Goal: Task Accomplishment & Management: Complete application form

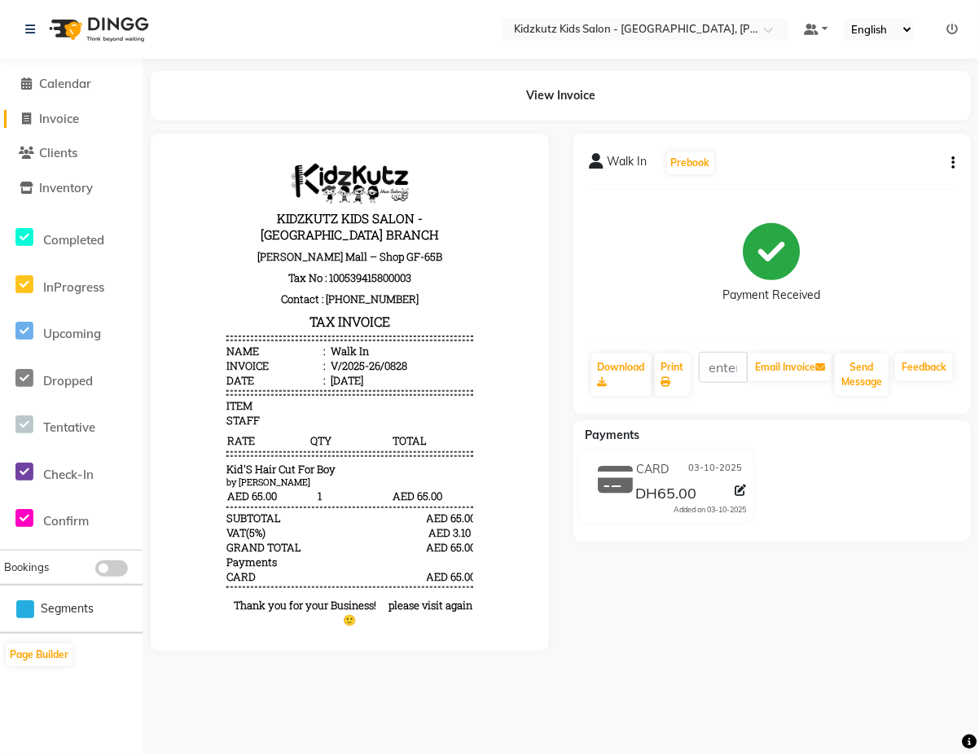
click at [46, 123] on span "Invoice" at bounding box center [59, 118] width 40 height 15
select select "service"
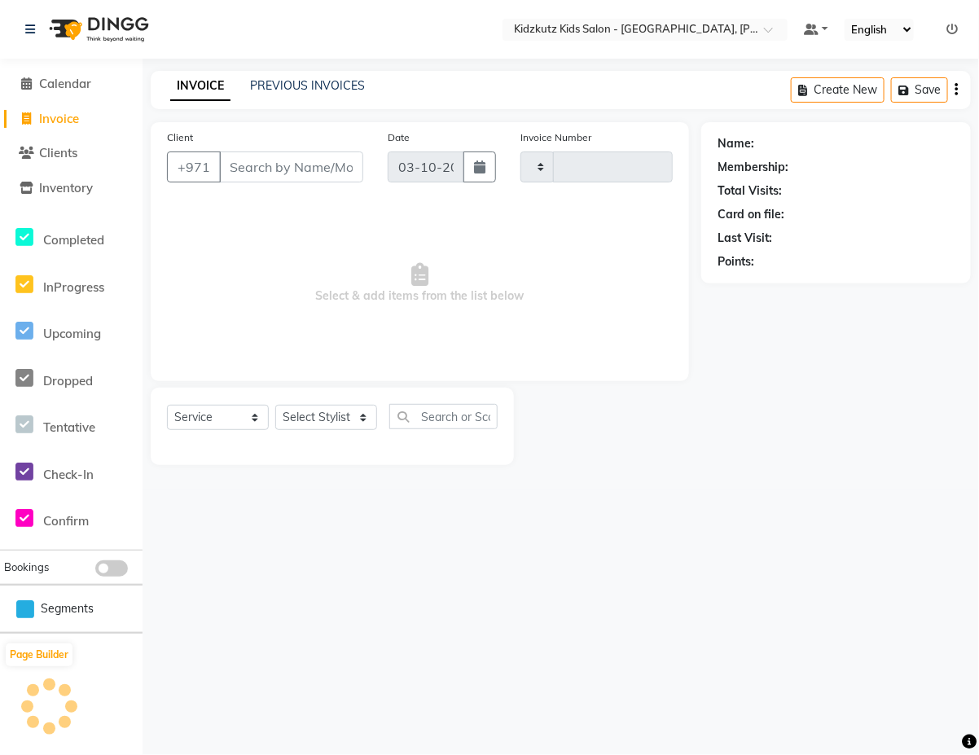
type input "0829"
select select "8554"
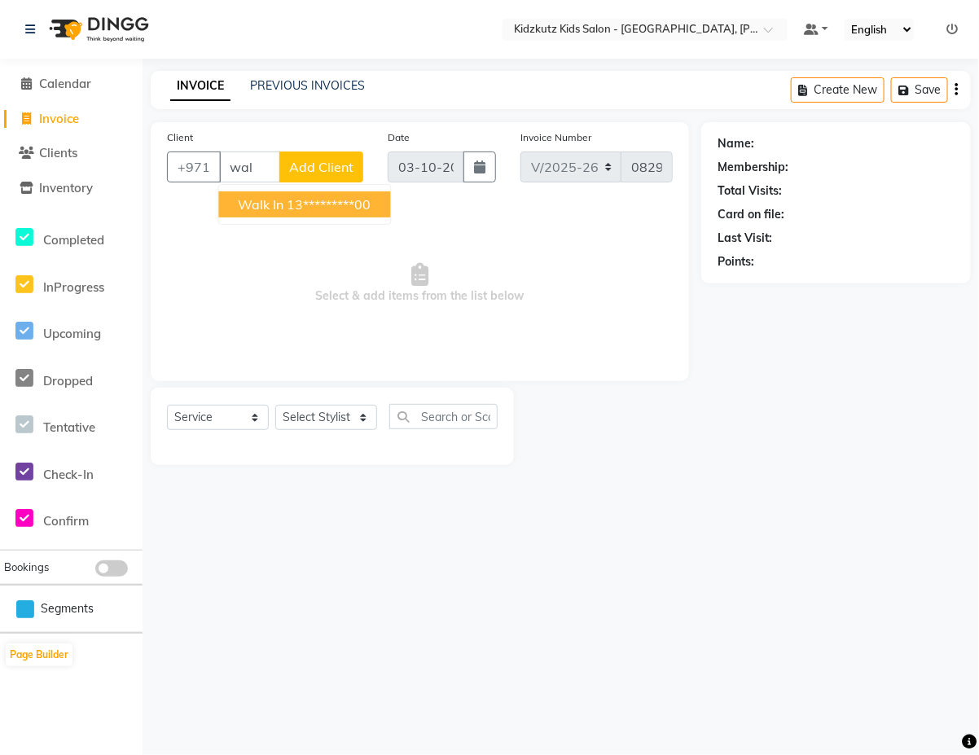
click at [346, 212] on ngb-highlight "13*********00" at bounding box center [329, 204] width 84 height 16
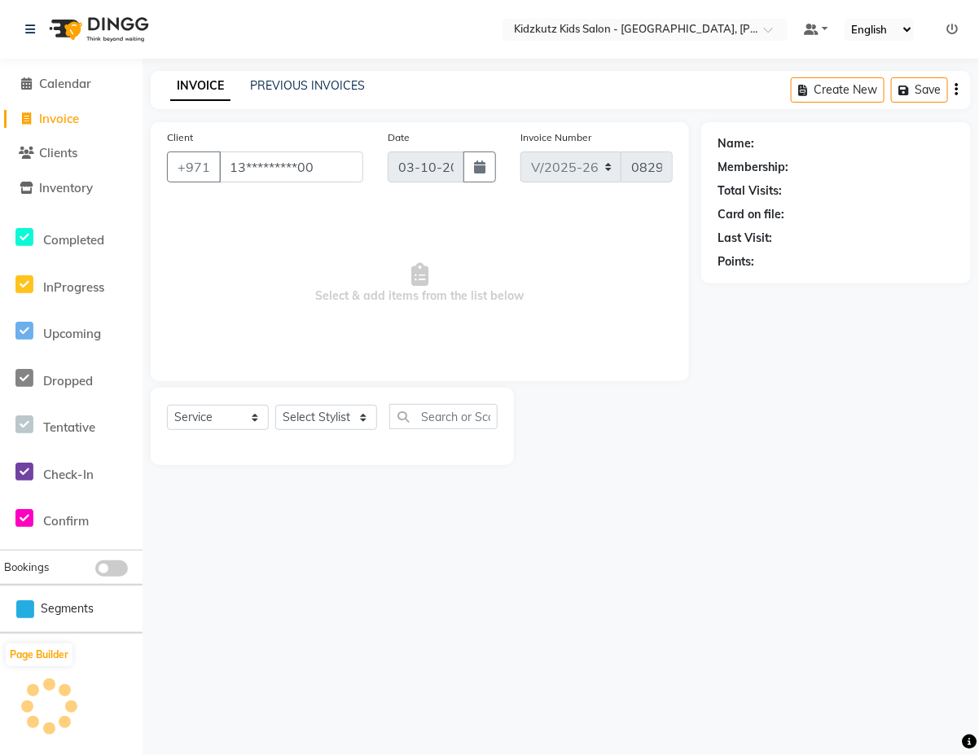
type input "13*********00"
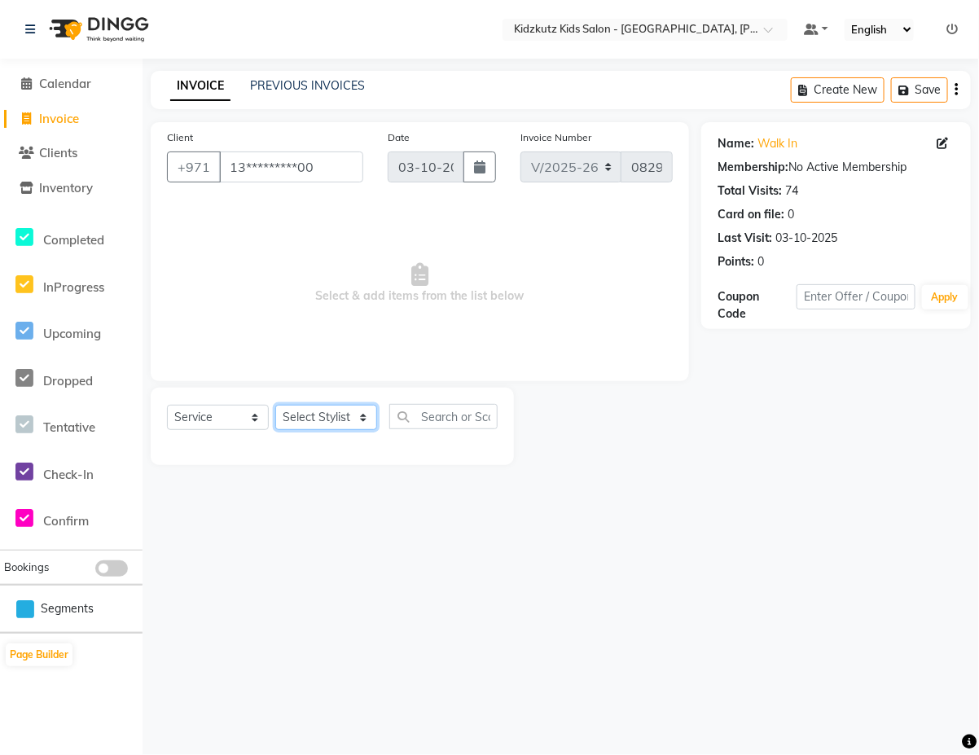
click at [371, 415] on select "Select Stylist Aris Barber6 Chami Mr. Marwan Sales [PERSON_NAME] [PERSON_NAME]" at bounding box center [326, 417] width 102 height 25
select select "85716"
click at [275, 405] on select "Select Stylist Aris Barber6 Chami Mr. Marwan Sales [PERSON_NAME] [PERSON_NAME]" at bounding box center [326, 417] width 102 height 25
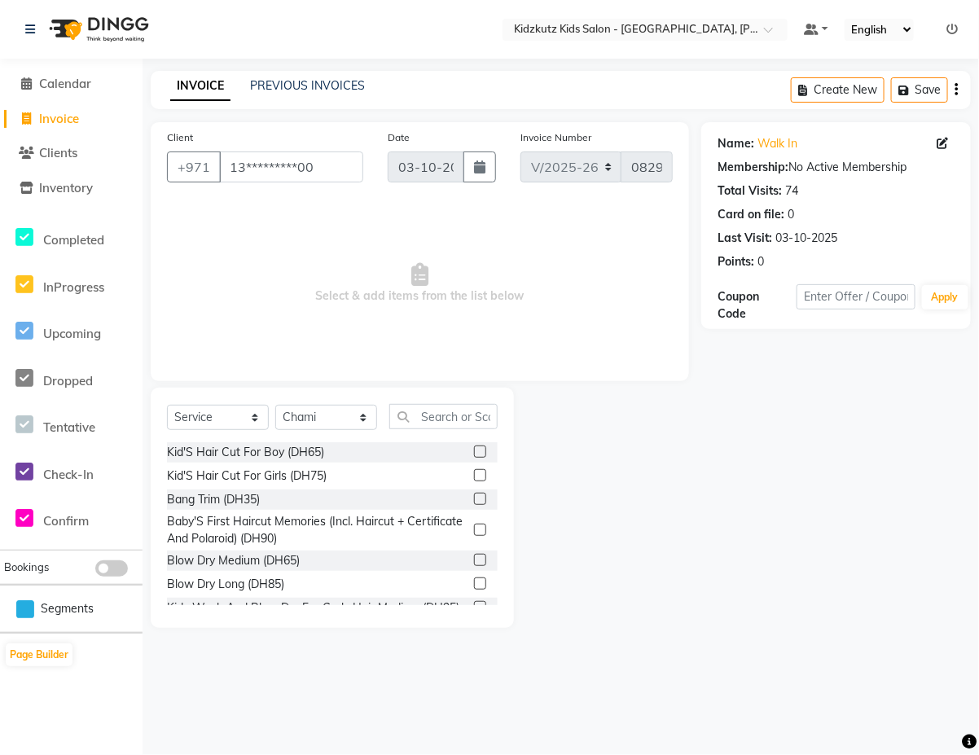
click at [474, 475] on label at bounding box center [480, 475] width 12 height 12
click at [474, 475] on input "checkbox" at bounding box center [479, 476] width 11 height 11
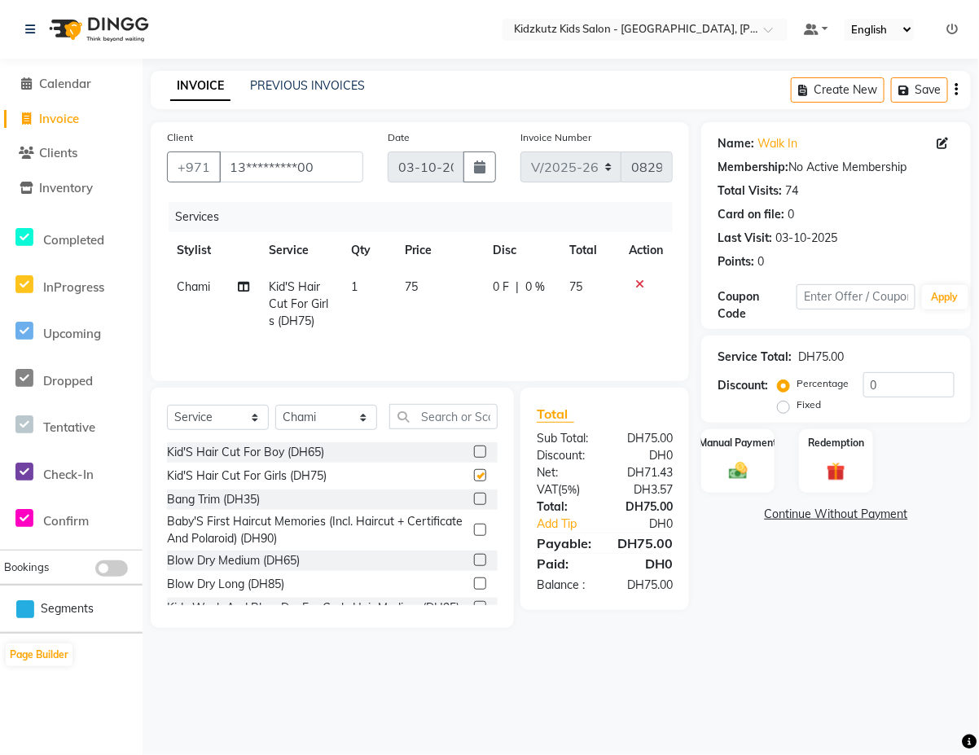
checkbox input "false"
click at [738, 457] on div "Manual Payment" at bounding box center [738, 460] width 77 height 67
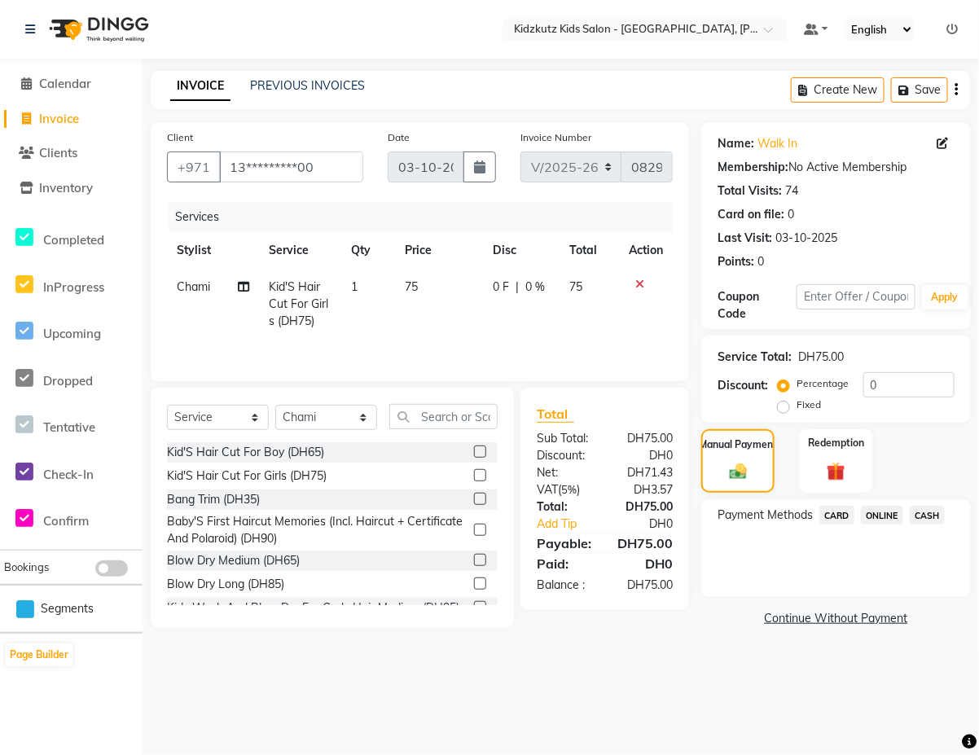
click at [836, 515] on span "CARD" at bounding box center [836, 515] width 35 height 19
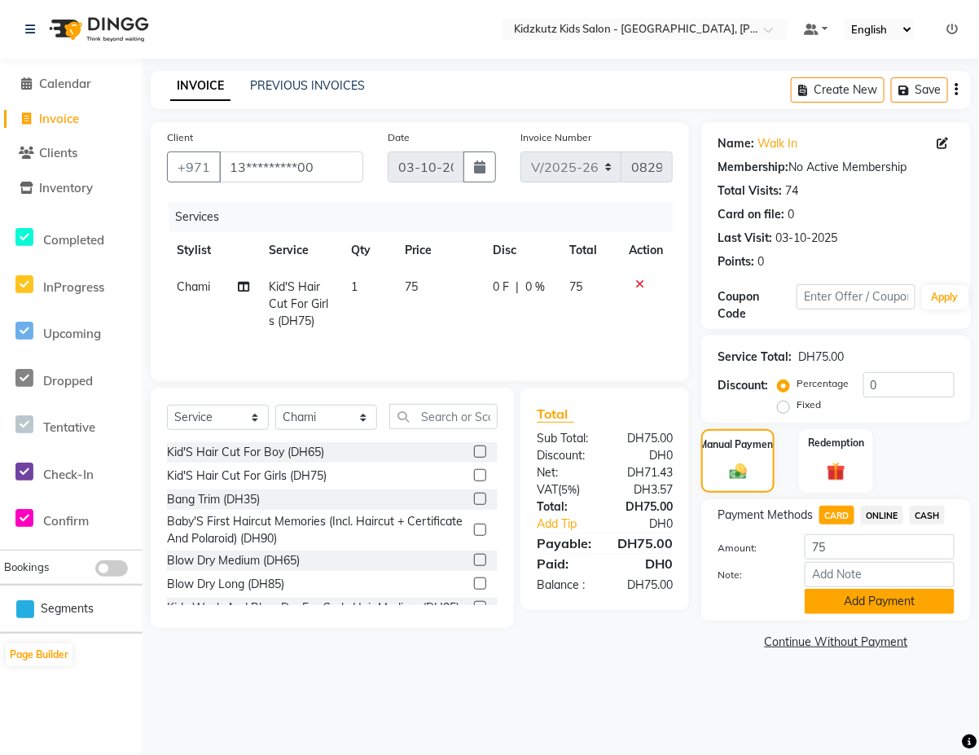
click at [883, 600] on button "Add Payment" at bounding box center [879, 601] width 150 height 25
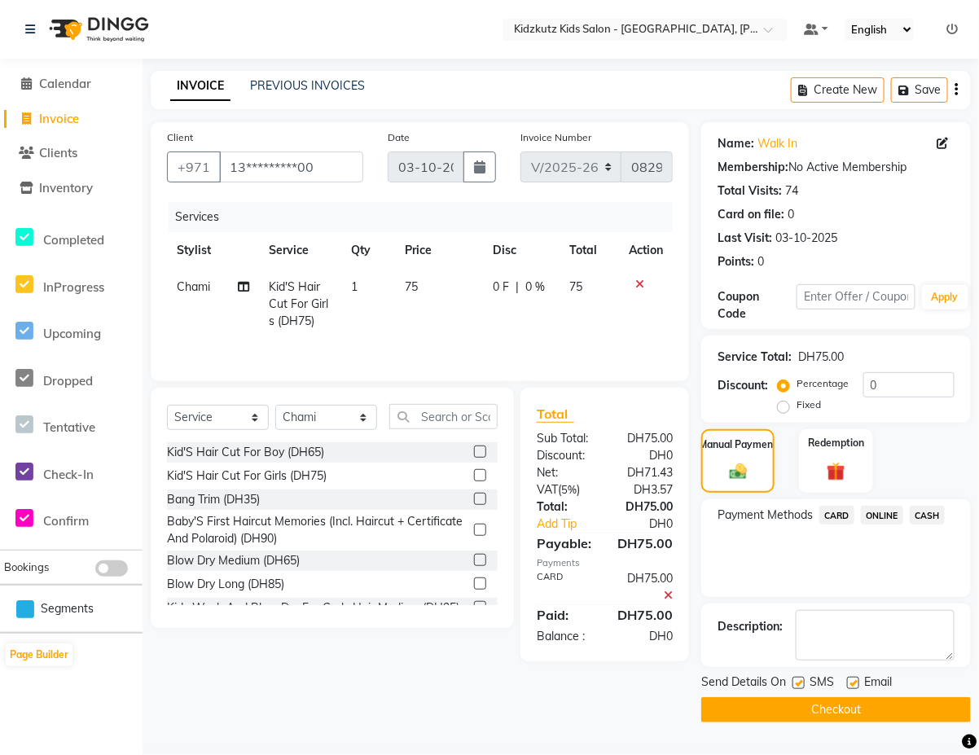
click at [825, 709] on button "Checkout" at bounding box center [835, 709] width 269 height 25
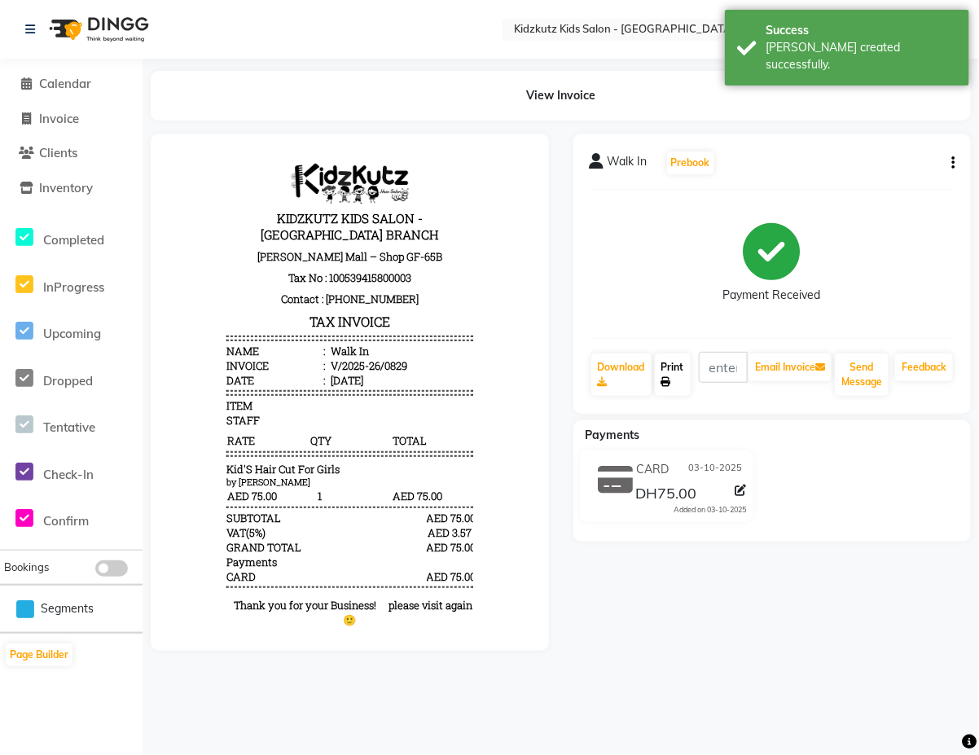
click at [668, 365] on link "Print" at bounding box center [673, 374] width 36 height 42
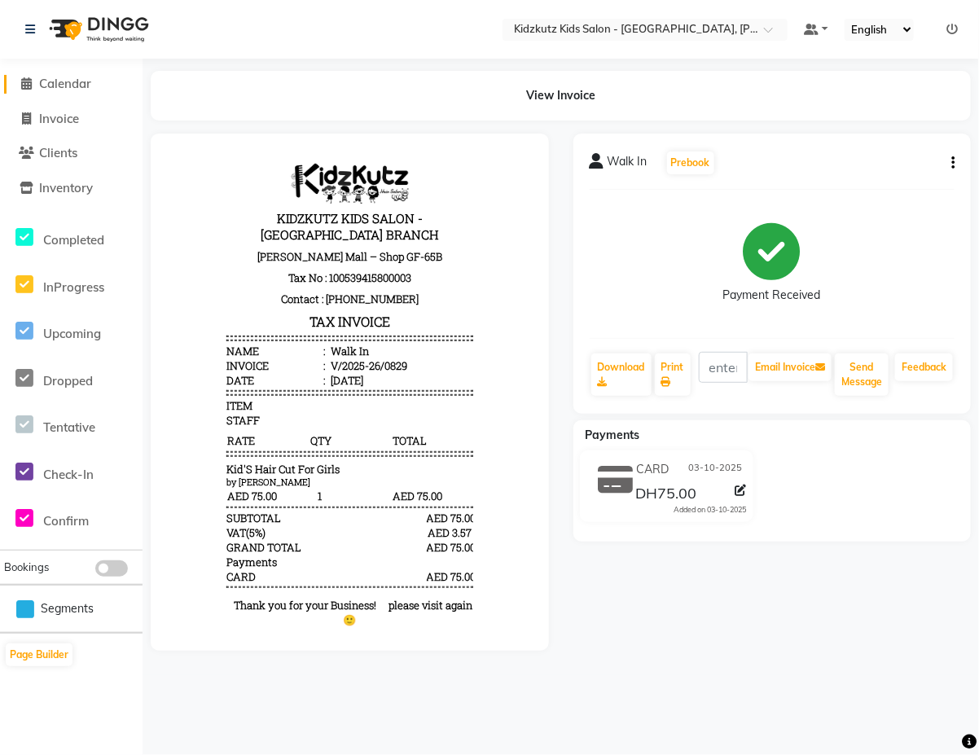
click at [82, 85] on span "Calendar" at bounding box center [65, 83] width 52 height 15
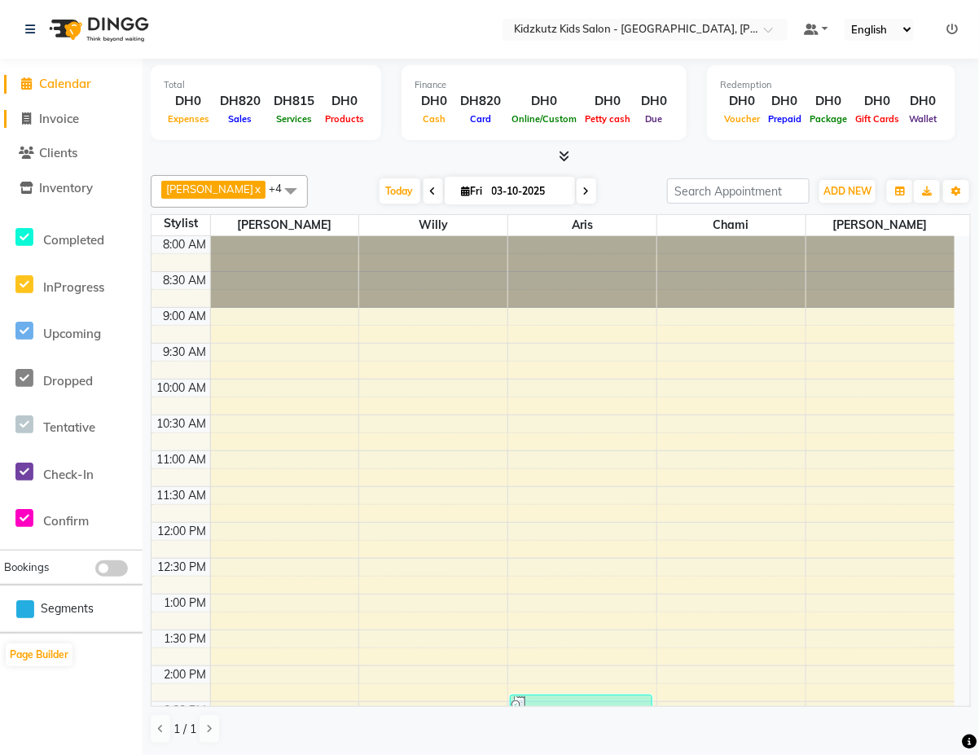
click at [88, 120] on link "Invoice" at bounding box center [71, 119] width 134 height 19
select select "service"
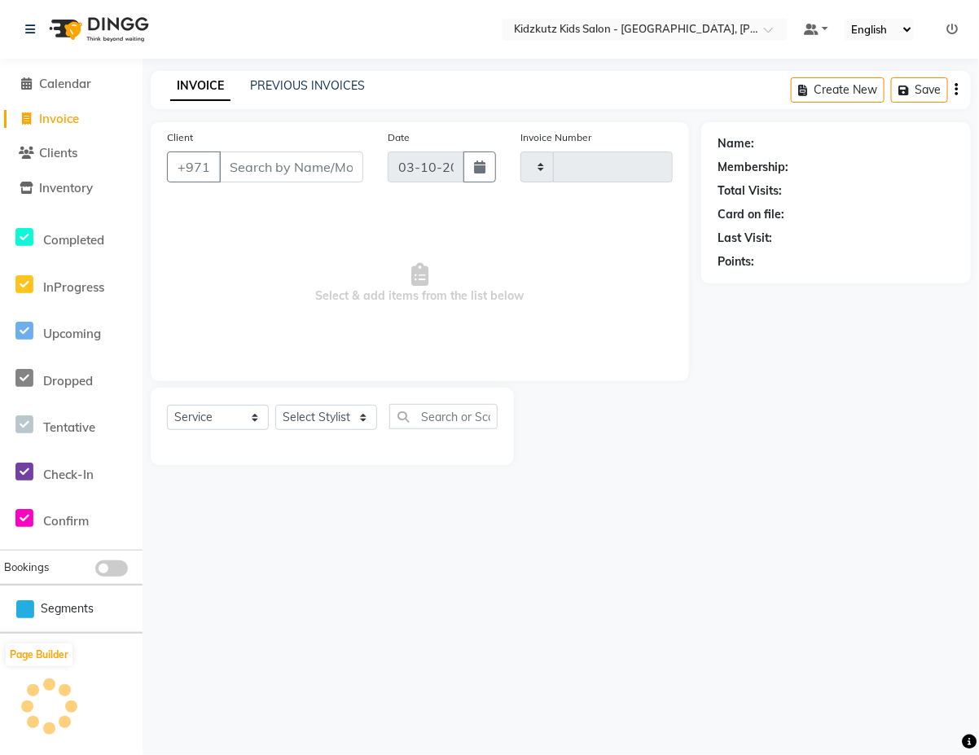
type input "0830"
select select "8554"
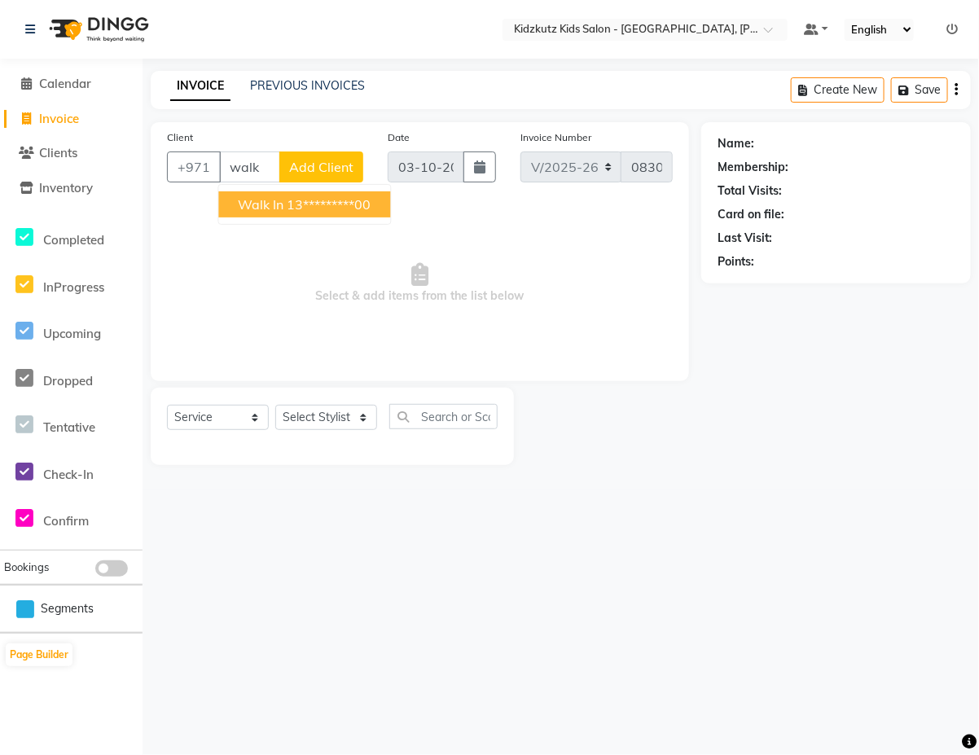
click at [348, 205] on ngb-highlight "13*********00" at bounding box center [329, 204] width 84 height 16
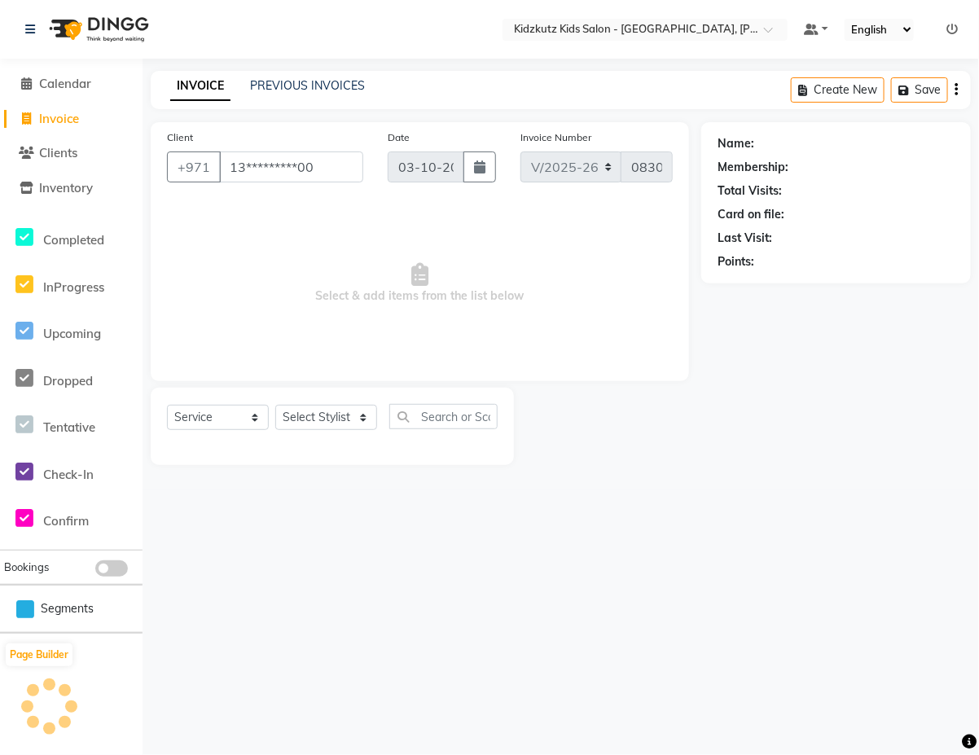
type input "13*********00"
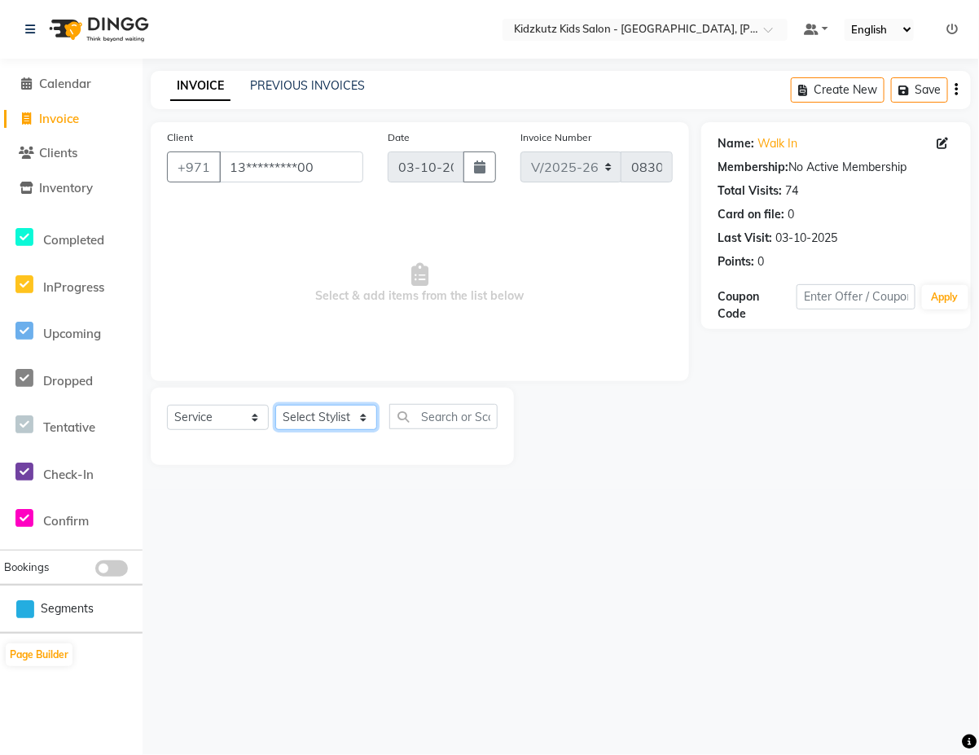
click at [375, 421] on select "Select Stylist Aris Barber6 Chami Mr. Marwan Sales [PERSON_NAME] [PERSON_NAME]" at bounding box center [326, 417] width 102 height 25
select select "84878"
click at [275, 405] on select "Select Stylist Aris Barber6 Chami Mr. Marwan Sales [PERSON_NAME] [PERSON_NAME]" at bounding box center [326, 417] width 102 height 25
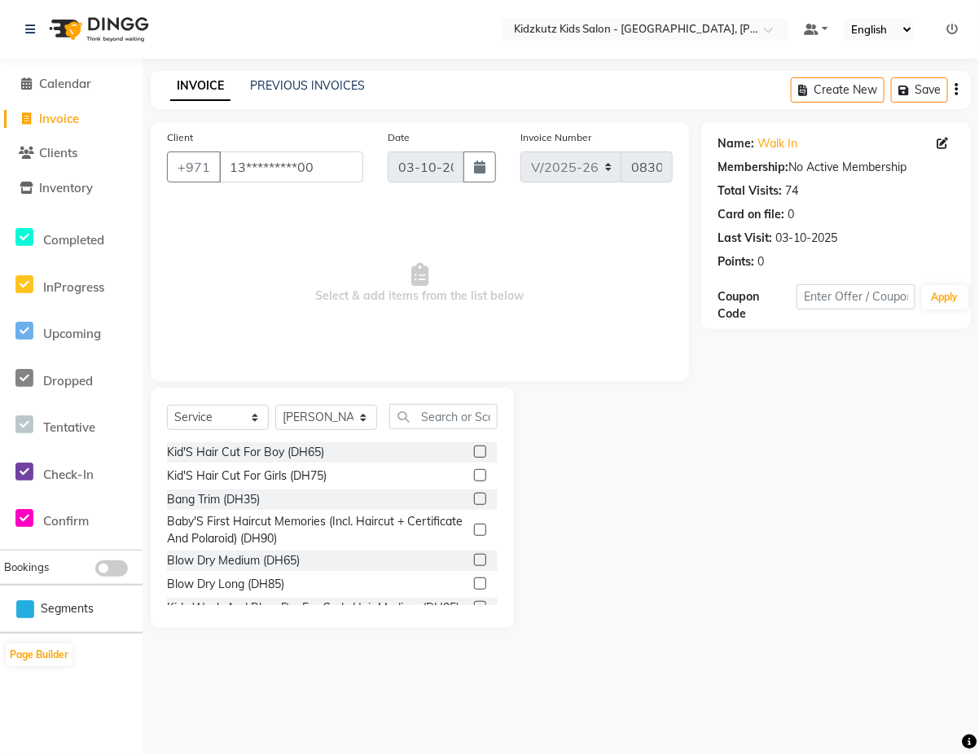
click at [474, 475] on label at bounding box center [480, 475] width 12 height 12
click at [474, 475] on input "checkbox" at bounding box center [479, 476] width 11 height 11
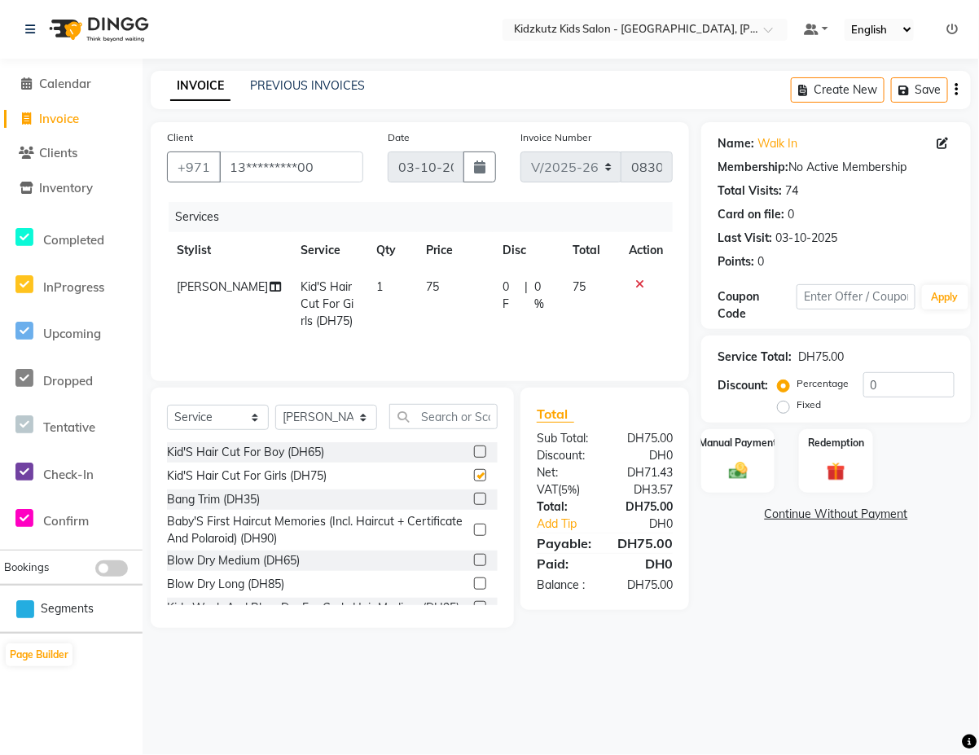
checkbox input "false"
click at [753, 460] on img at bounding box center [738, 470] width 32 height 23
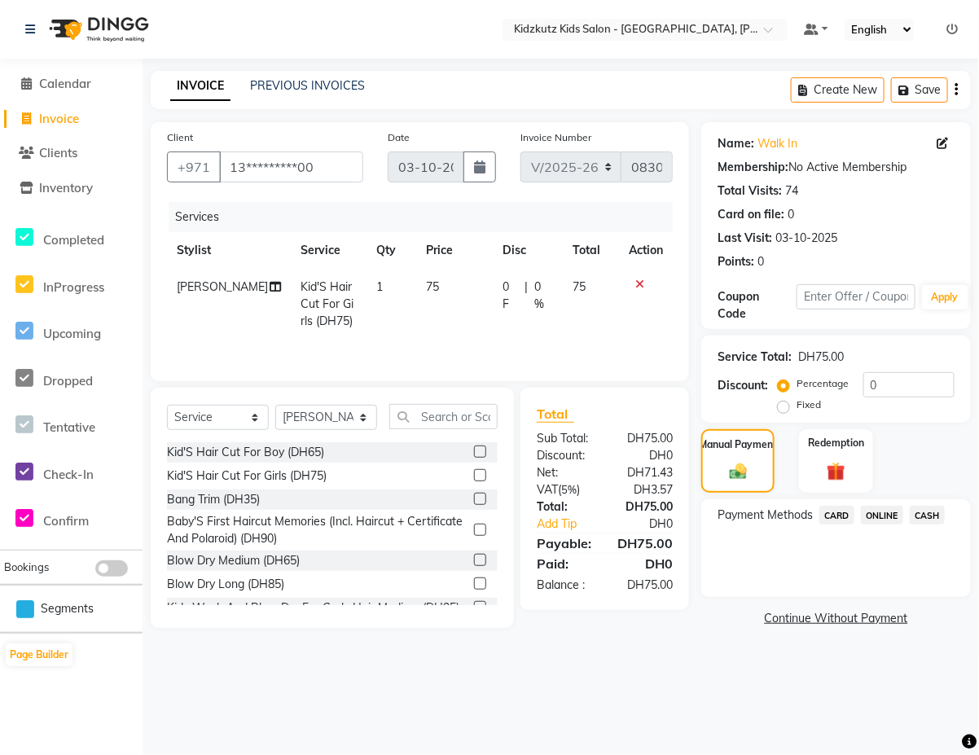
click at [844, 518] on span "CARD" at bounding box center [836, 515] width 35 height 19
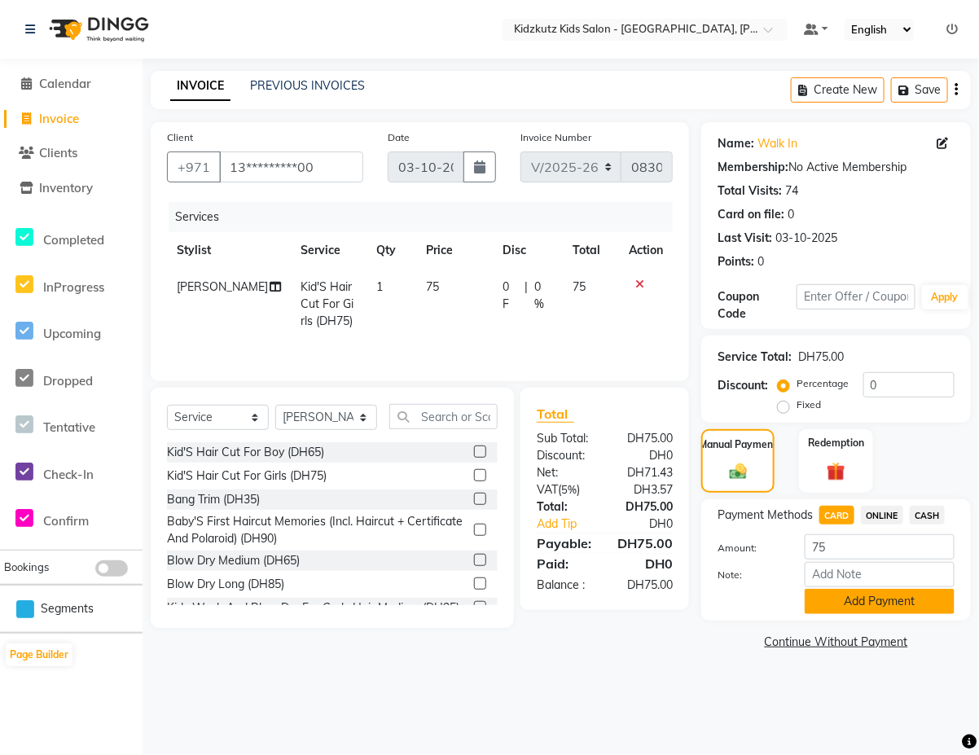
click at [884, 594] on button "Add Payment" at bounding box center [879, 601] width 150 height 25
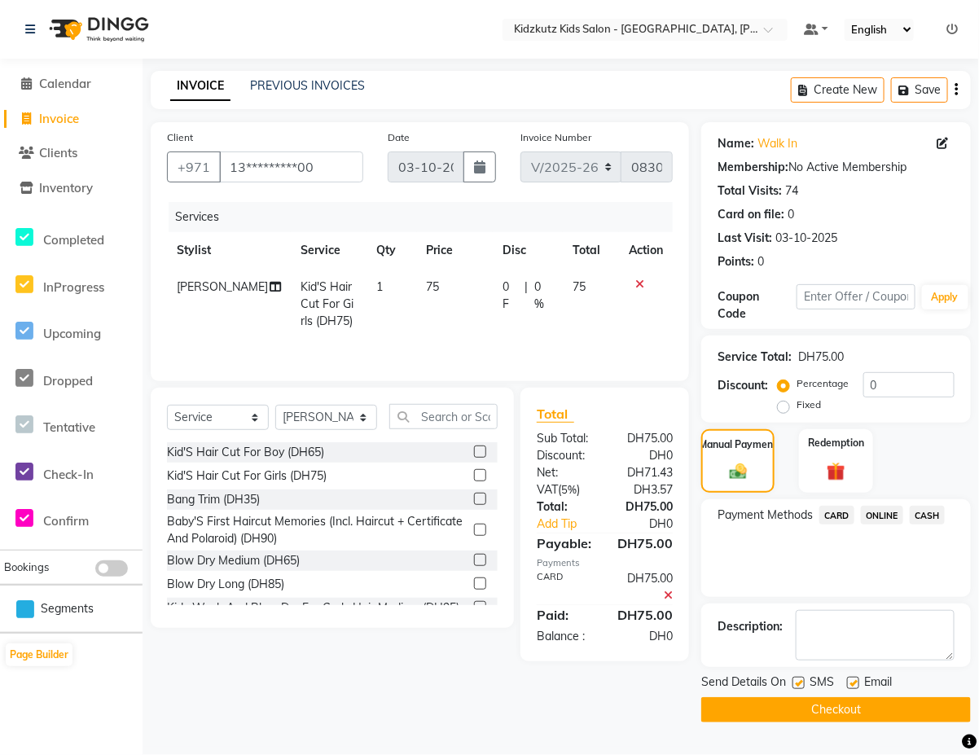
click at [851, 709] on button "Checkout" at bounding box center [835, 709] width 269 height 25
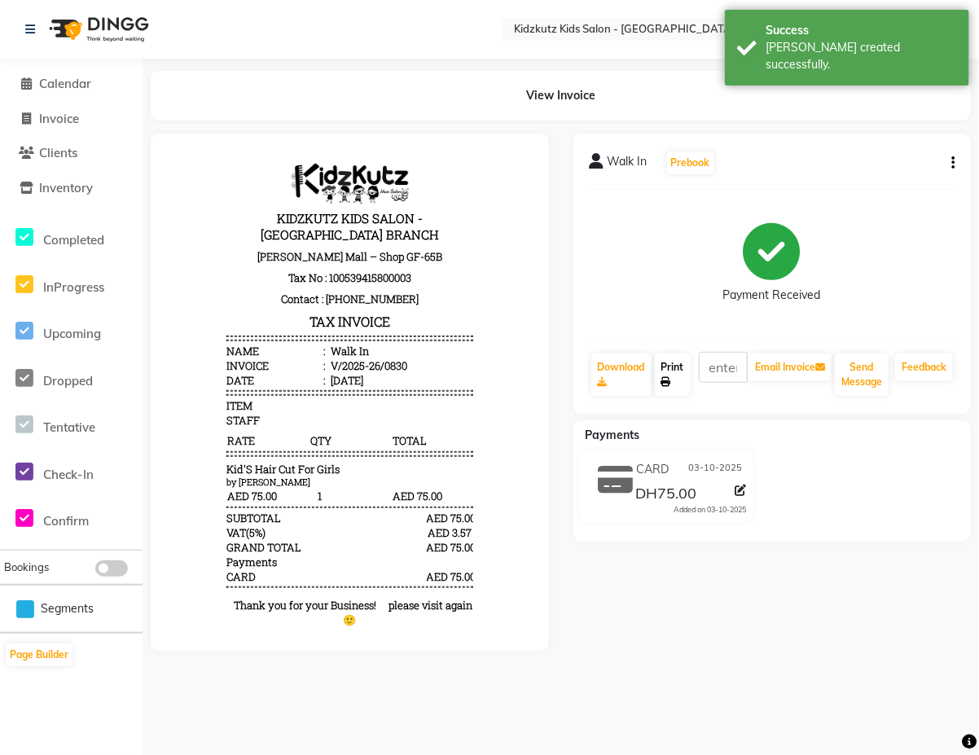
click at [673, 366] on link "Print" at bounding box center [673, 374] width 36 height 42
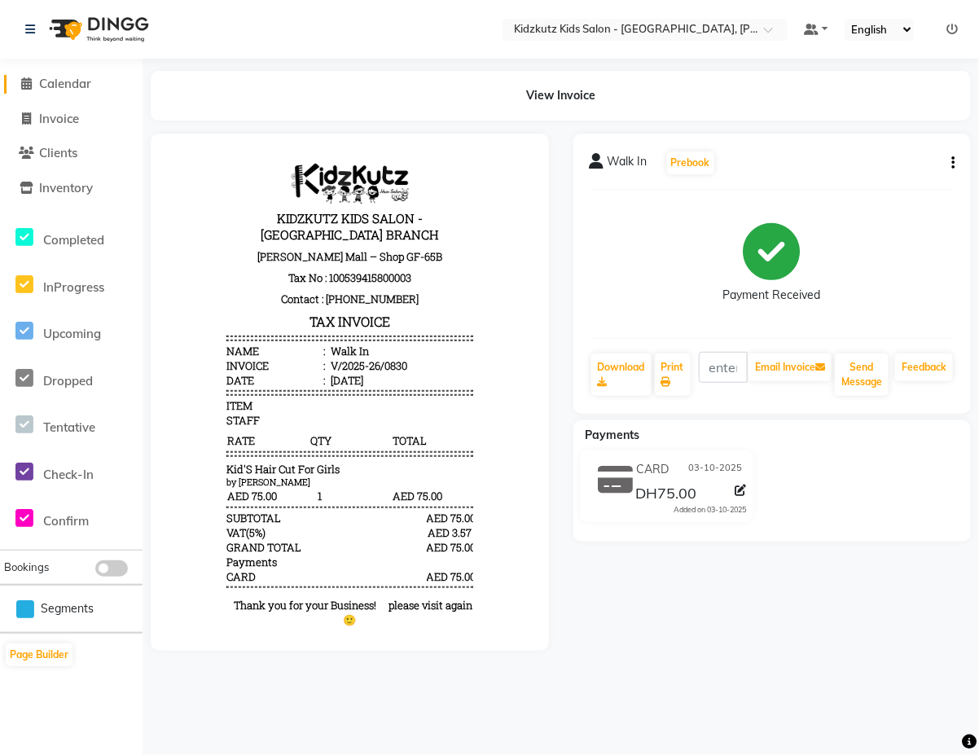
click at [71, 84] on span "Calendar" at bounding box center [65, 83] width 52 height 15
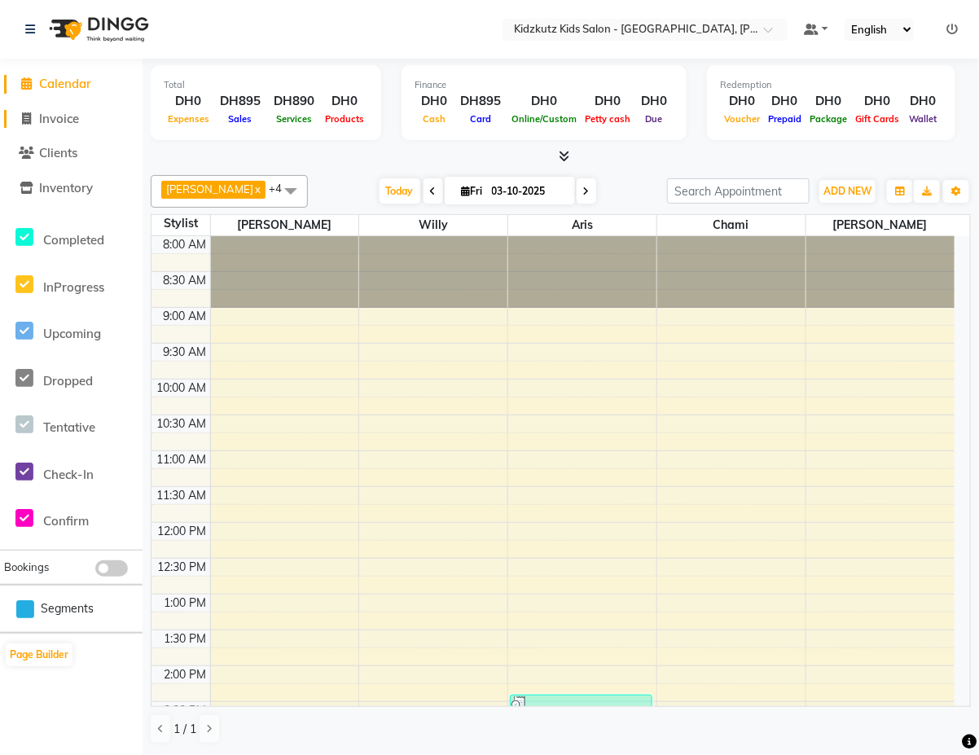
click at [69, 111] on span "Invoice" at bounding box center [59, 118] width 40 height 15
select select "service"
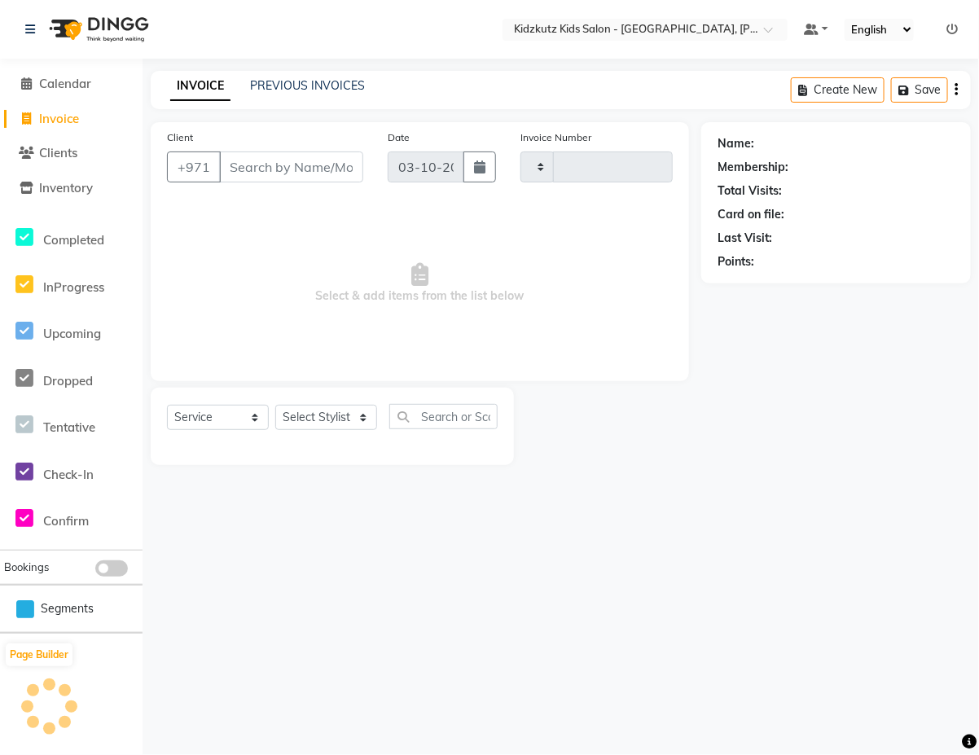
type input "0831"
select select "8554"
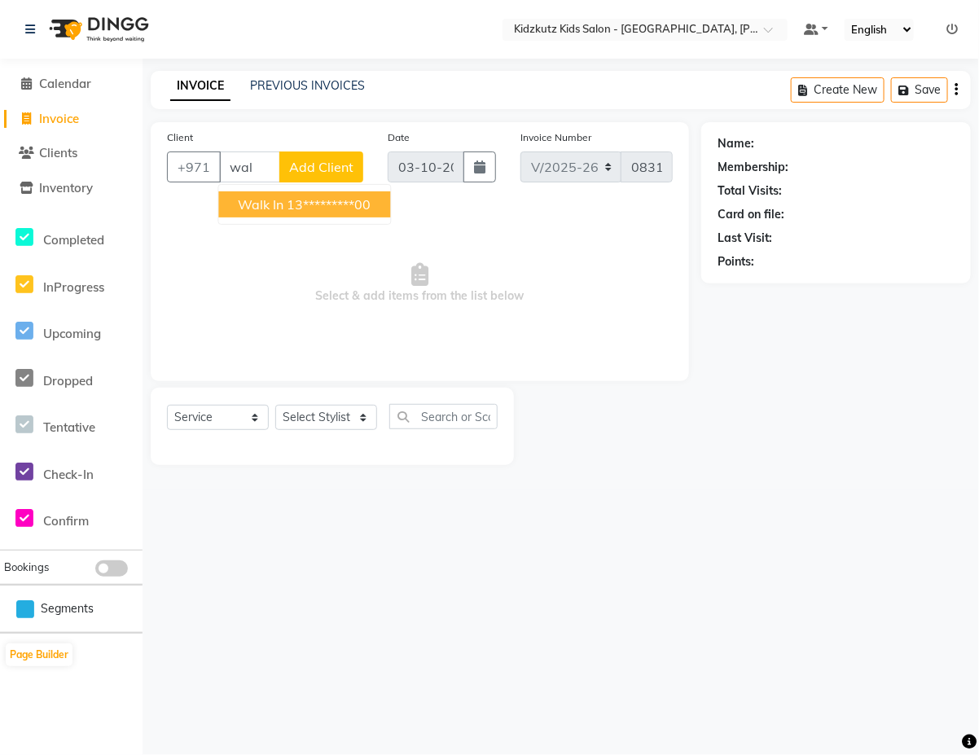
click at [308, 208] on ngb-highlight "13*********00" at bounding box center [329, 204] width 84 height 16
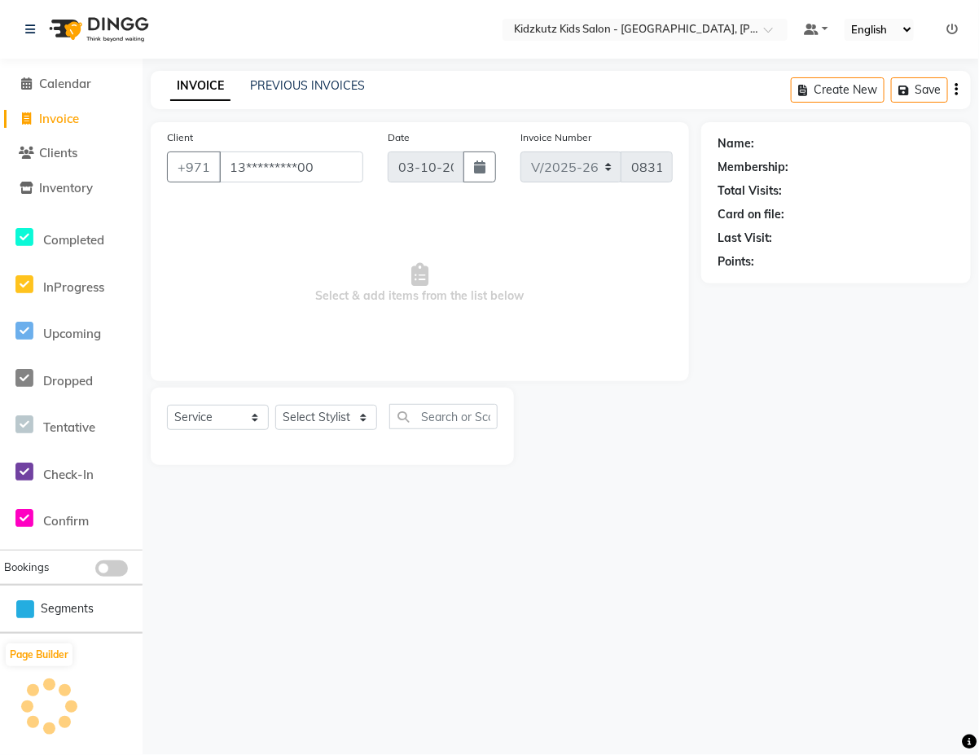
type input "13*********00"
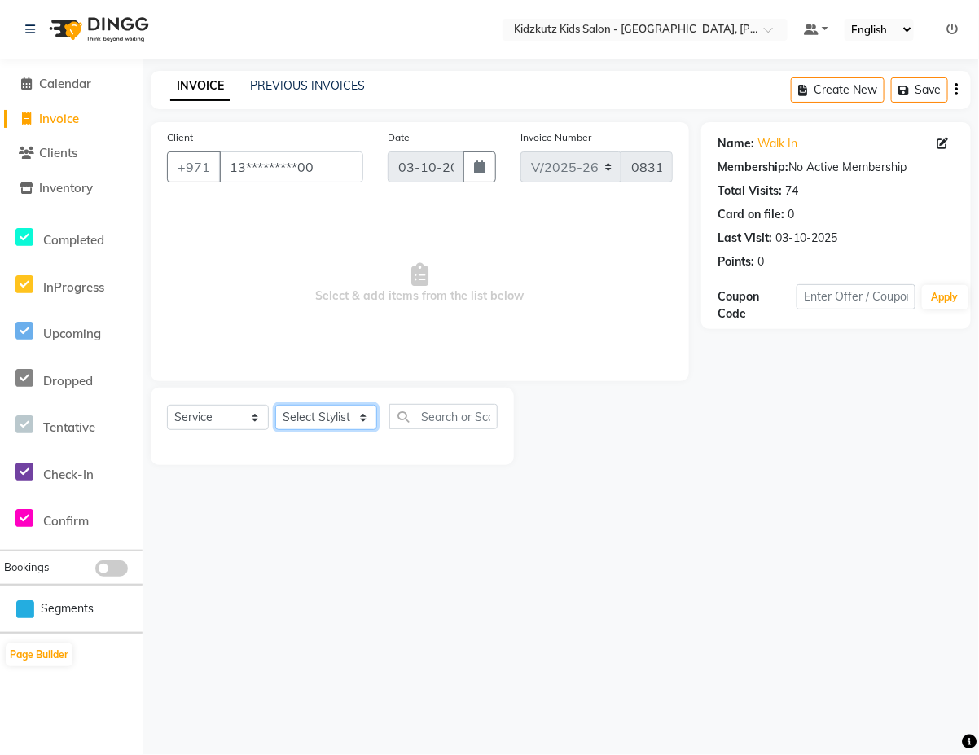
click at [375, 412] on select "Select Stylist Aris Barber6 Chami Mr. Marwan Sales [PERSON_NAME] [PERSON_NAME]" at bounding box center [326, 417] width 102 height 25
select select "84880"
click at [275, 405] on select "Select Stylist Aris Barber6 Chami Mr. Marwan Sales [PERSON_NAME] [PERSON_NAME]" at bounding box center [326, 417] width 102 height 25
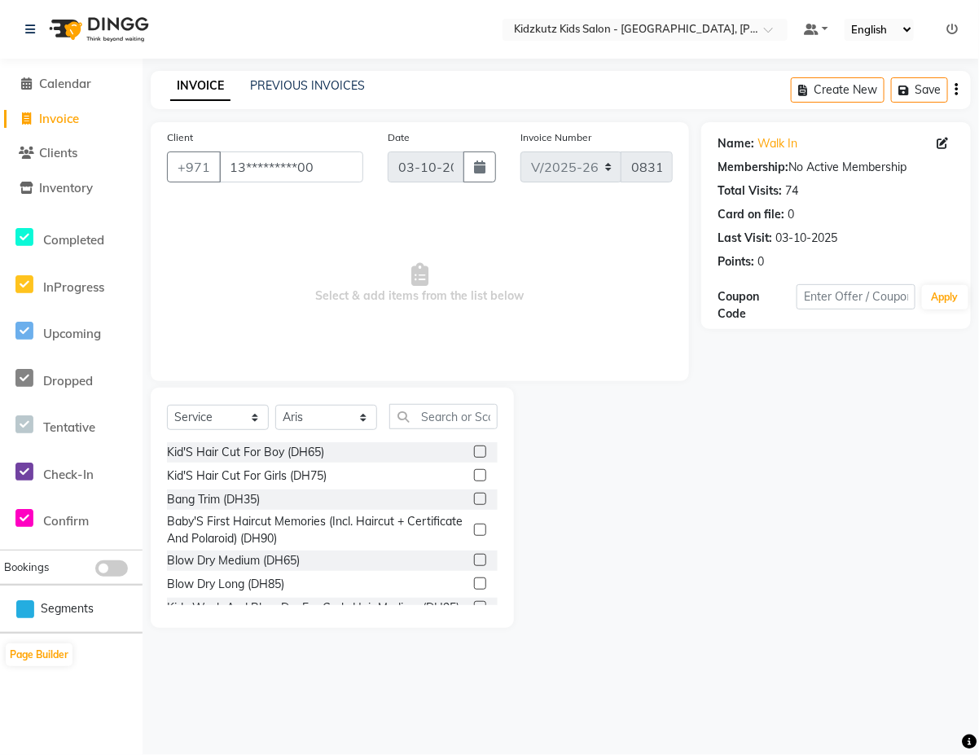
click at [474, 448] on label at bounding box center [480, 451] width 12 height 12
click at [474, 448] on input "checkbox" at bounding box center [479, 452] width 11 height 11
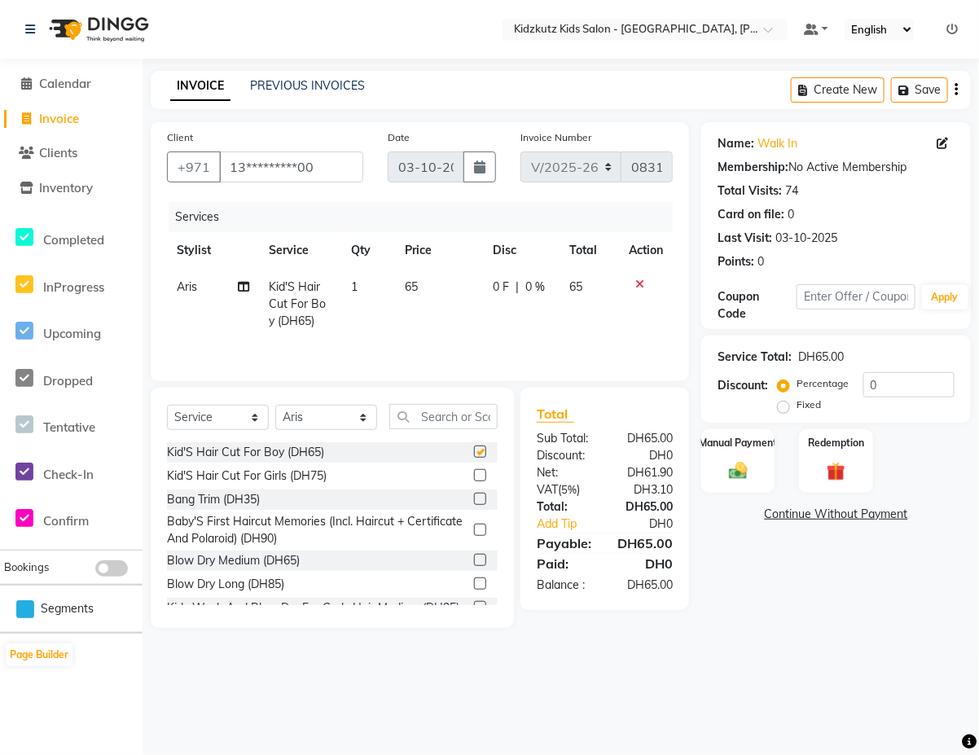
checkbox input "false"
click at [738, 472] on img at bounding box center [738, 470] width 32 height 23
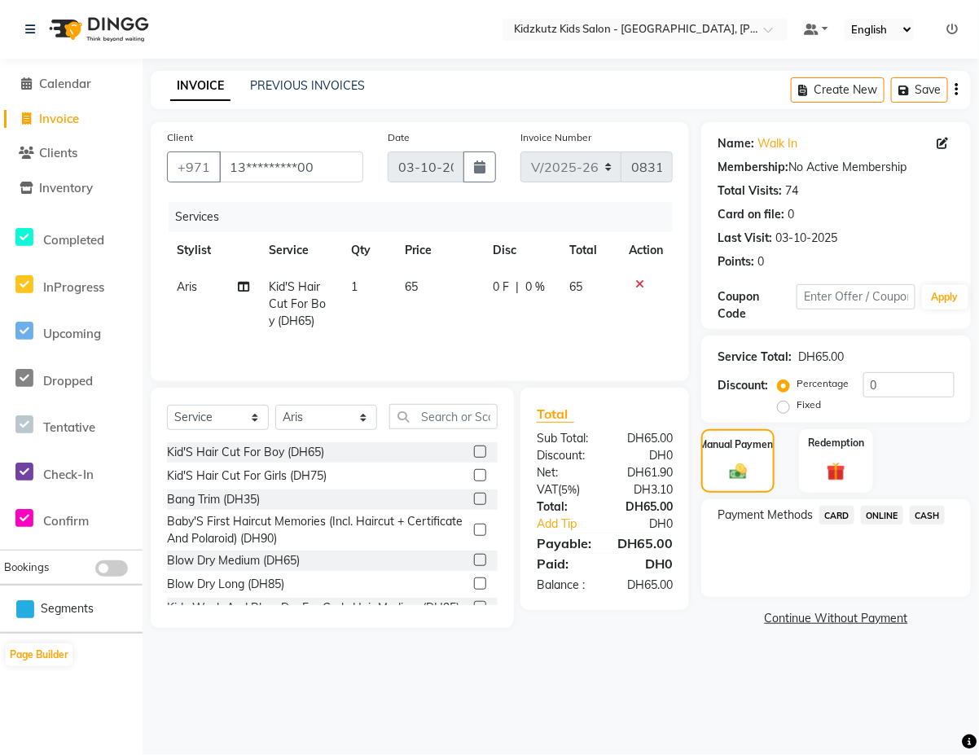
click at [839, 511] on span "CARD" at bounding box center [836, 515] width 35 height 19
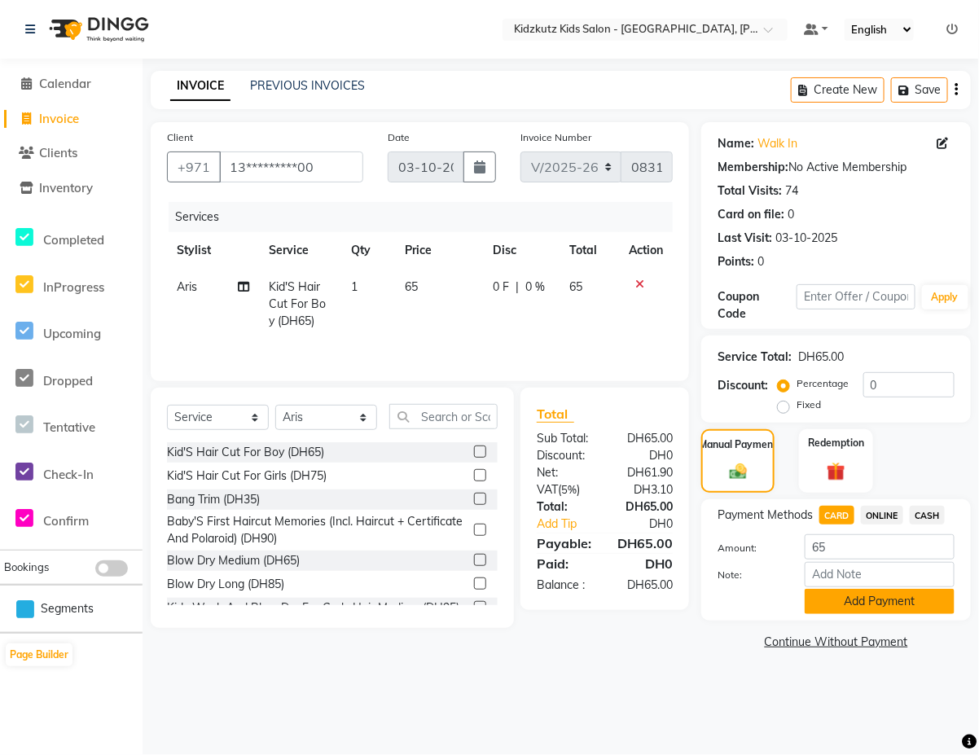
click at [857, 596] on button "Add Payment" at bounding box center [879, 601] width 150 height 25
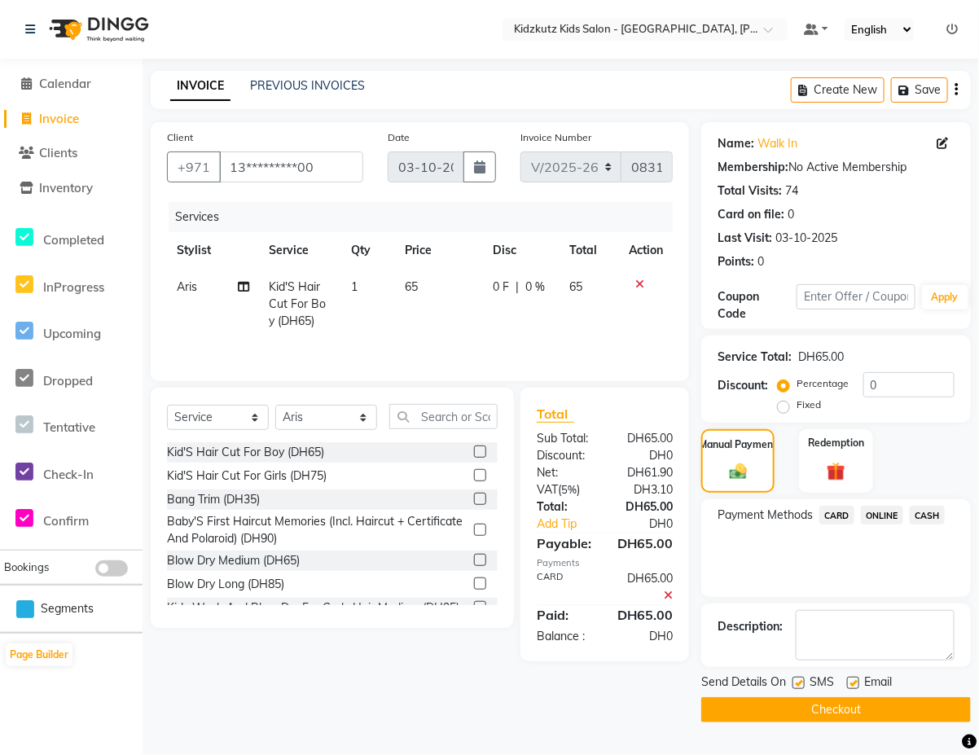
click at [821, 704] on button "Checkout" at bounding box center [835, 709] width 269 height 25
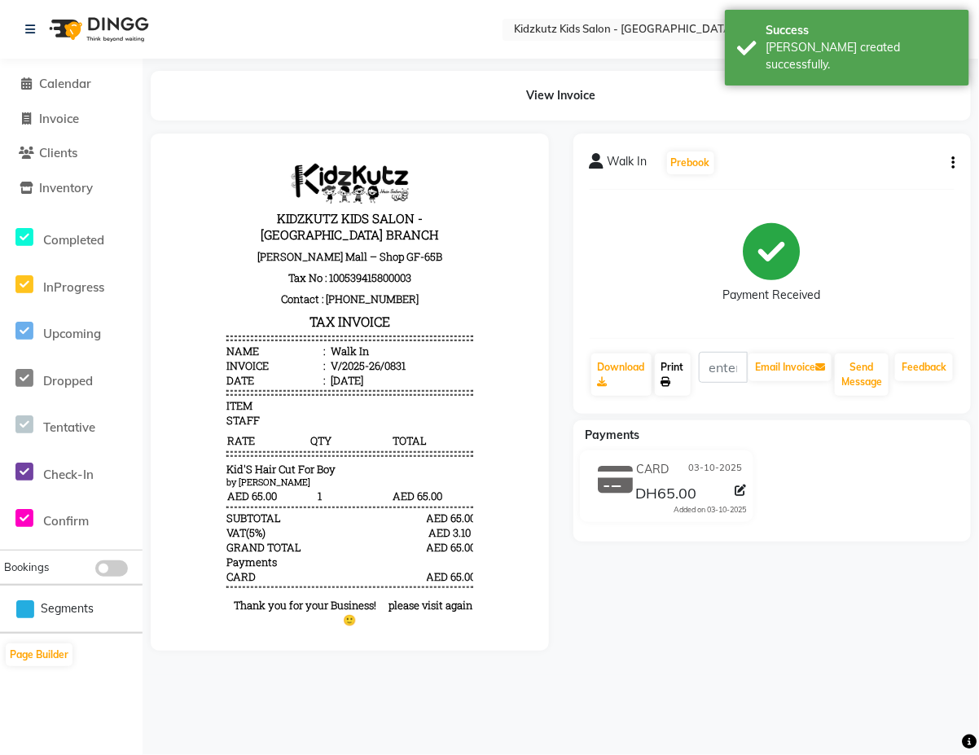
click at [681, 364] on link "Print" at bounding box center [673, 374] width 36 height 42
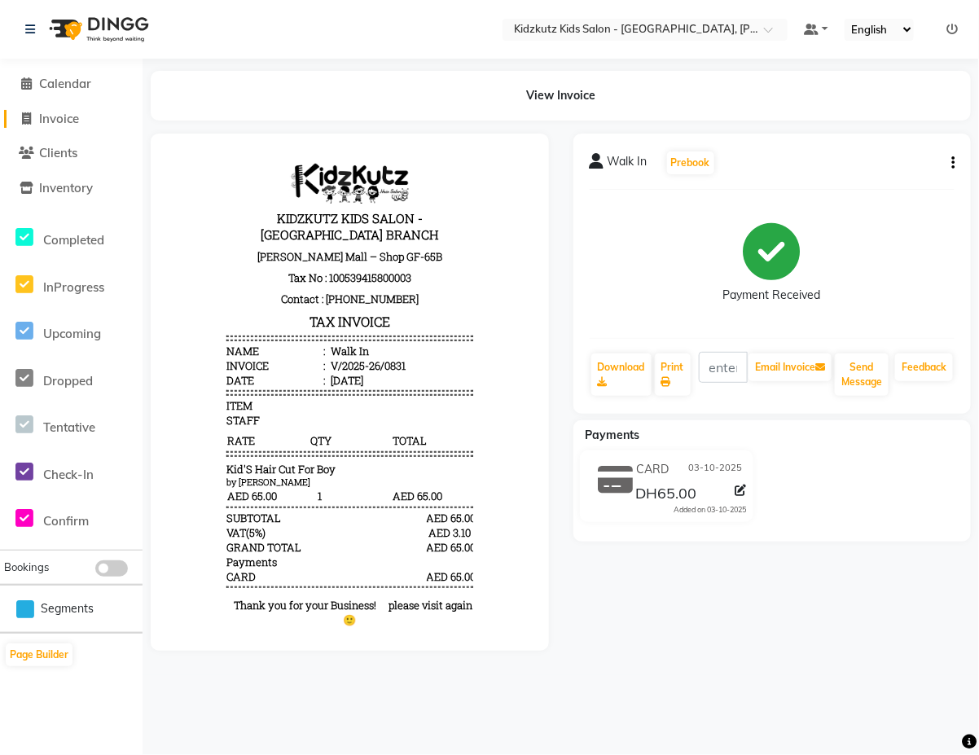
click at [83, 126] on link "Invoice" at bounding box center [71, 119] width 134 height 19
select select "service"
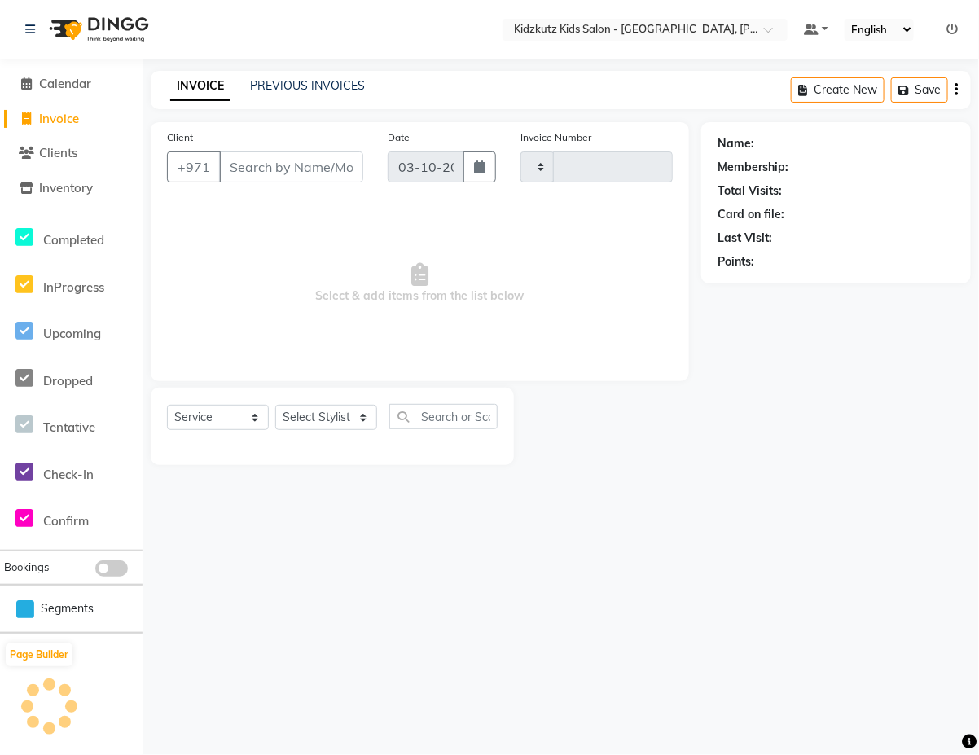
type input "0832"
select select "8554"
click at [311, 168] on input "Client" at bounding box center [291, 166] width 144 height 31
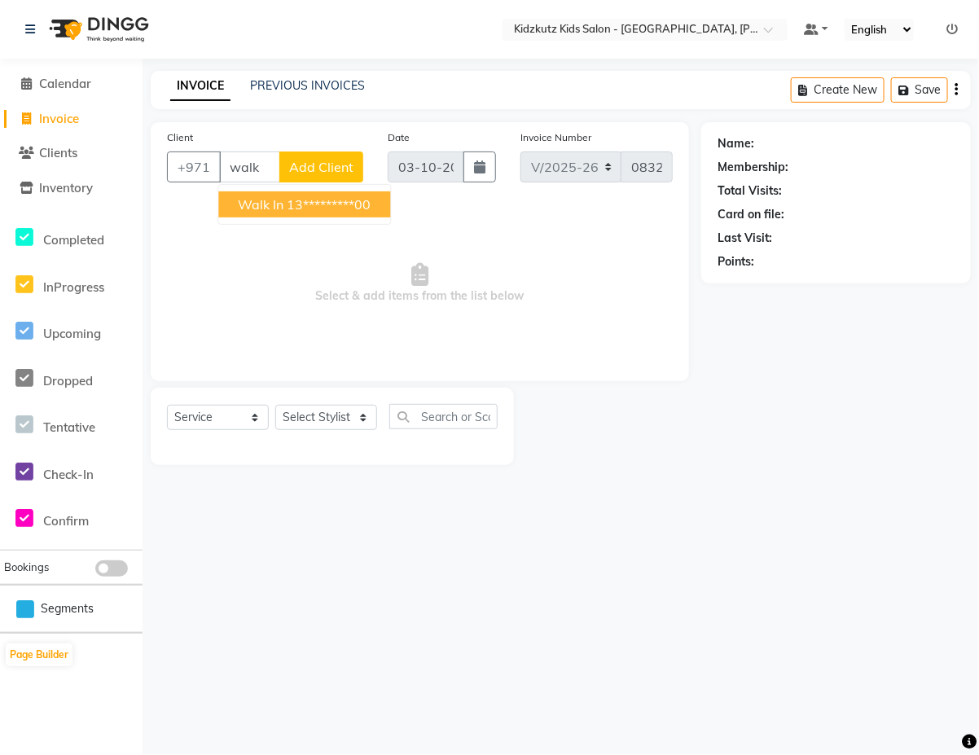
click at [319, 208] on ngb-highlight "13*********00" at bounding box center [329, 204] width 84 height 16
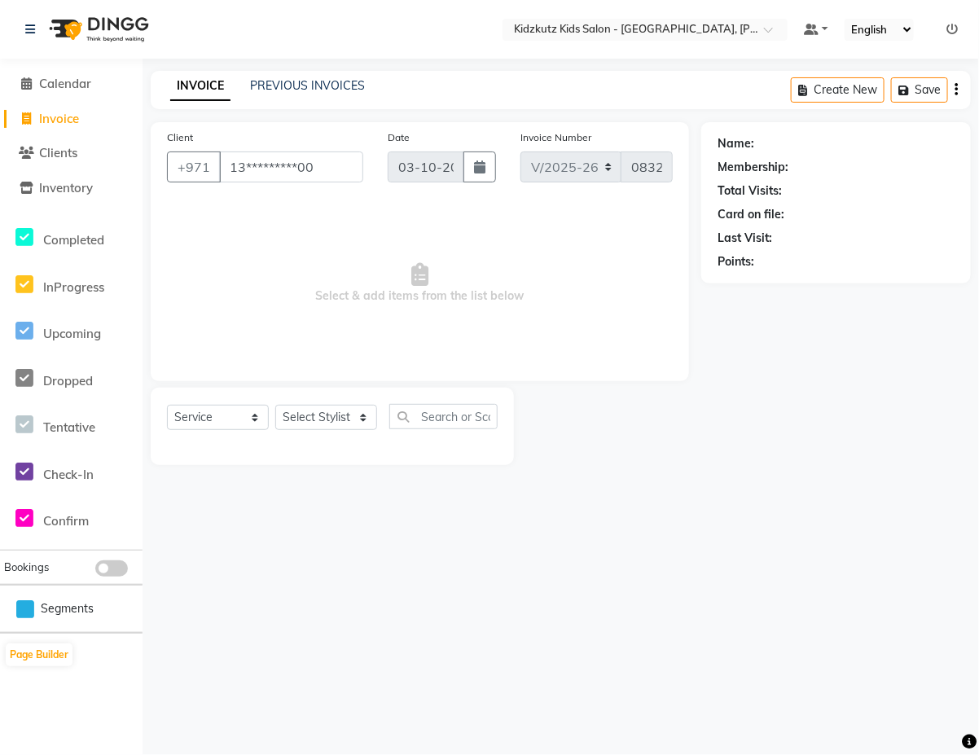
type input "13*********00"
click at [340, 423] on select "Select Stylist Aris Barber6 Chami Mr. Marwan Sales [PERSON_NAME] [PERSON_NAME]" at bounding box center [326, 417] width 102 height 25
select select "84878"
click at [275, 405] on select "Select Stylist Aris Barber6 Chami Mr. Marwan Sales [PERSON_NAME] [PERSON_NAME]" at bounding box center [326, 417] width 102 height 25
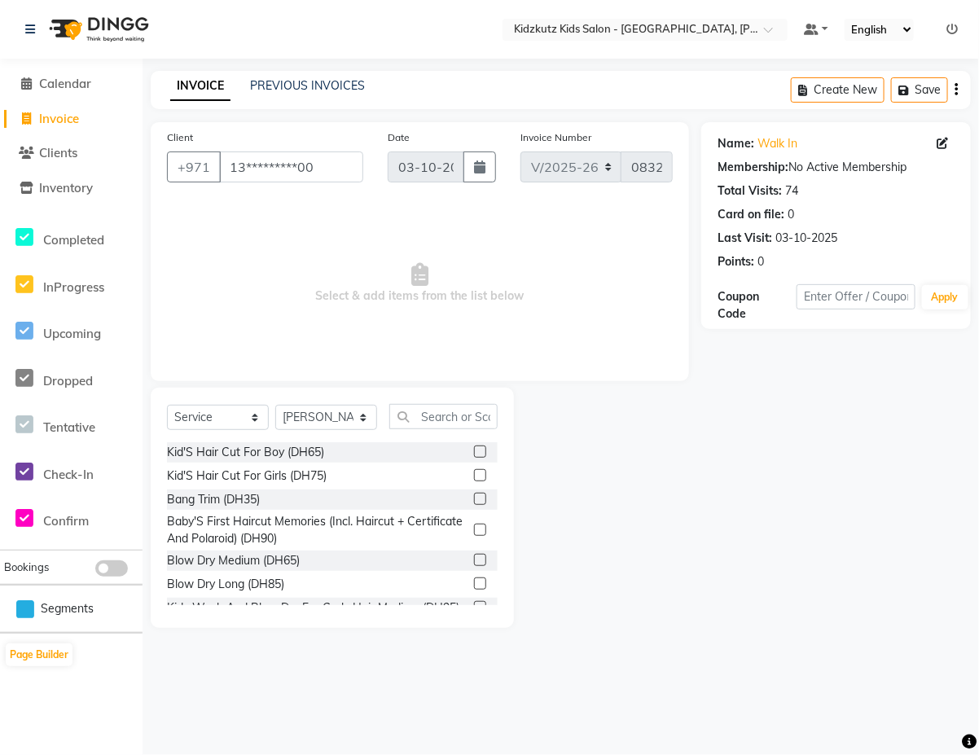
click at [474, 450] on label at bounding box center [480, 451] width 12 height 12
click at [474, 450] on input "checkbox" at bounding box center [479, 452] width 11 height 11
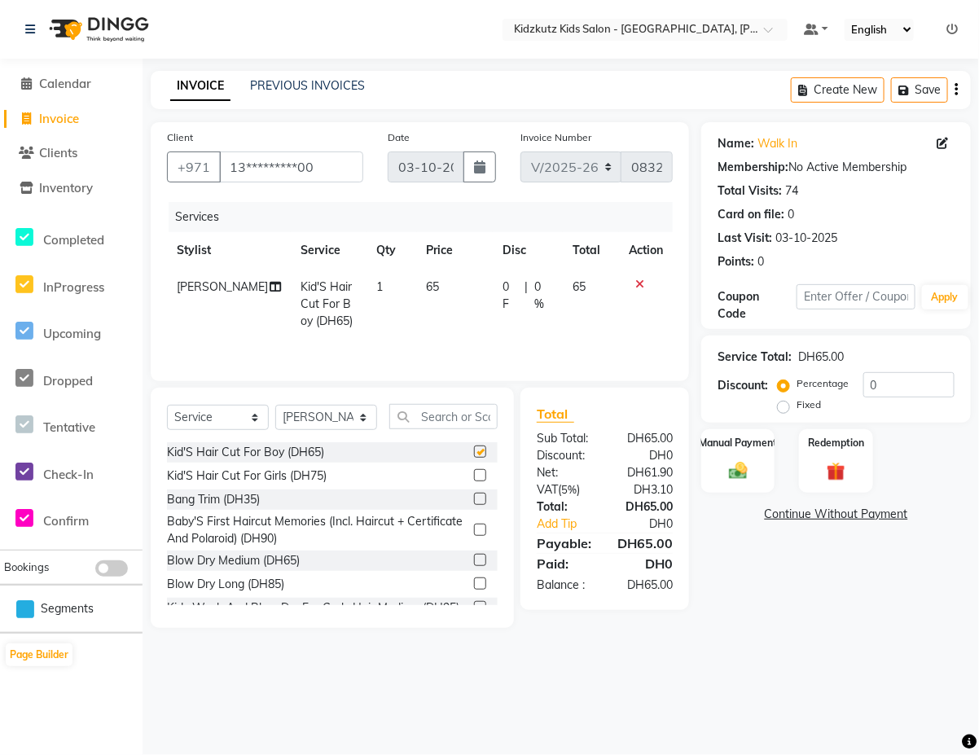
checkbox input "false"
click at [750, 454] on div "Manual Payment" at bounding box center [738, 460] width 77 height 67
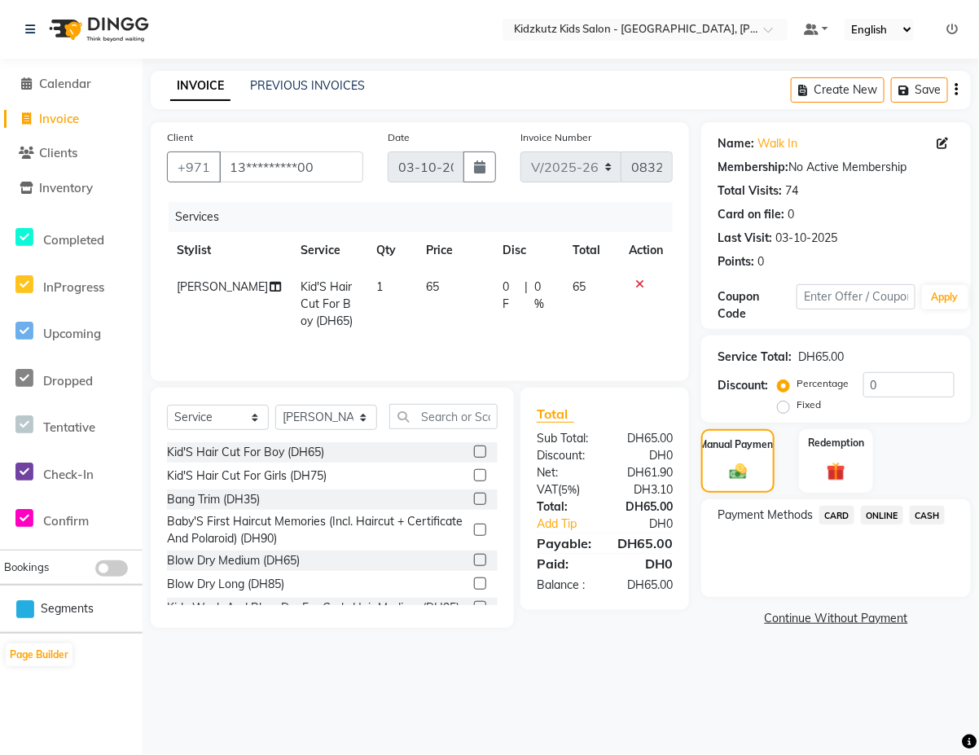
click at [839, 515] on span "CARD" at bounding box center [836, 515] width 35 height 19
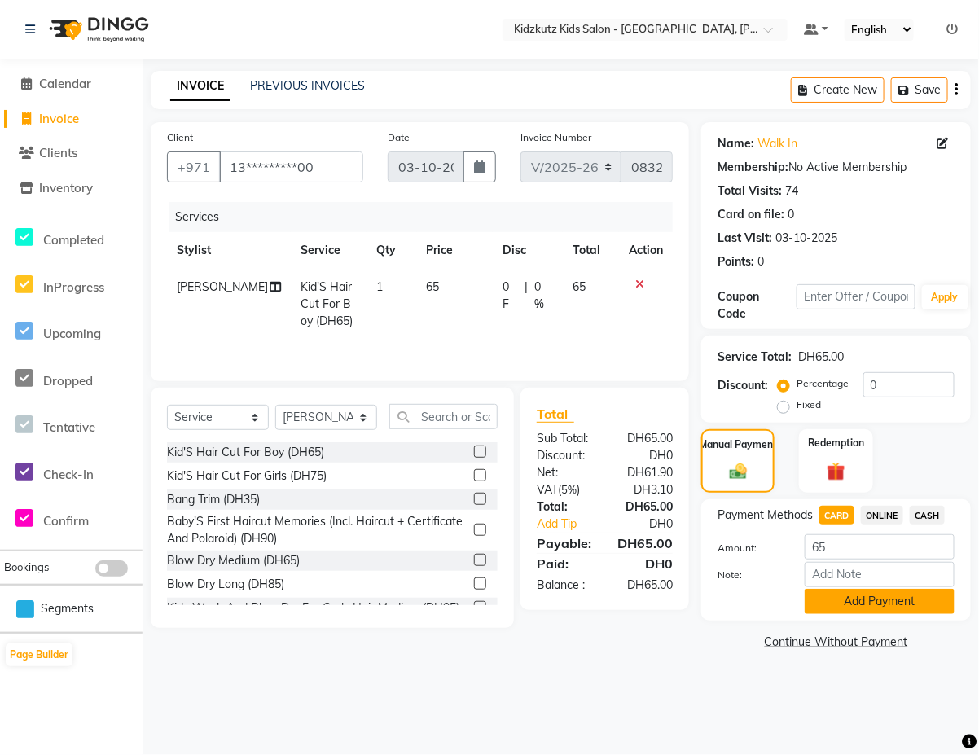
click at [870, 601] on button "Add Payment" at bounding box center [879, 601] width 150 height 25
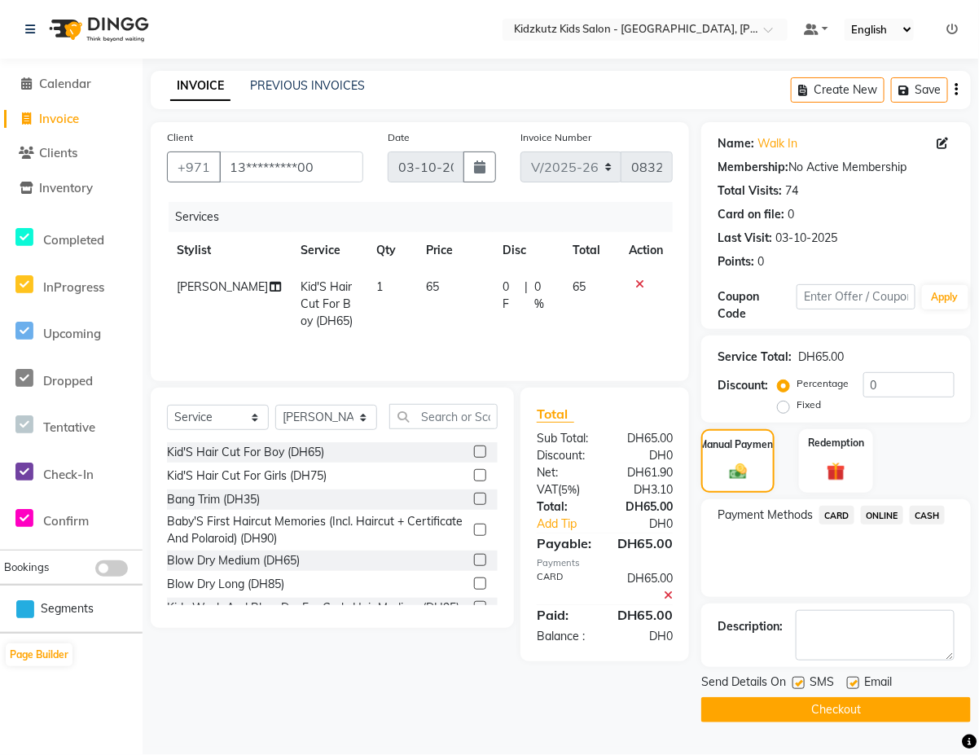
click at [839, 713] on button "Checkout" at bounding box center [835, 709] width 269 height 25
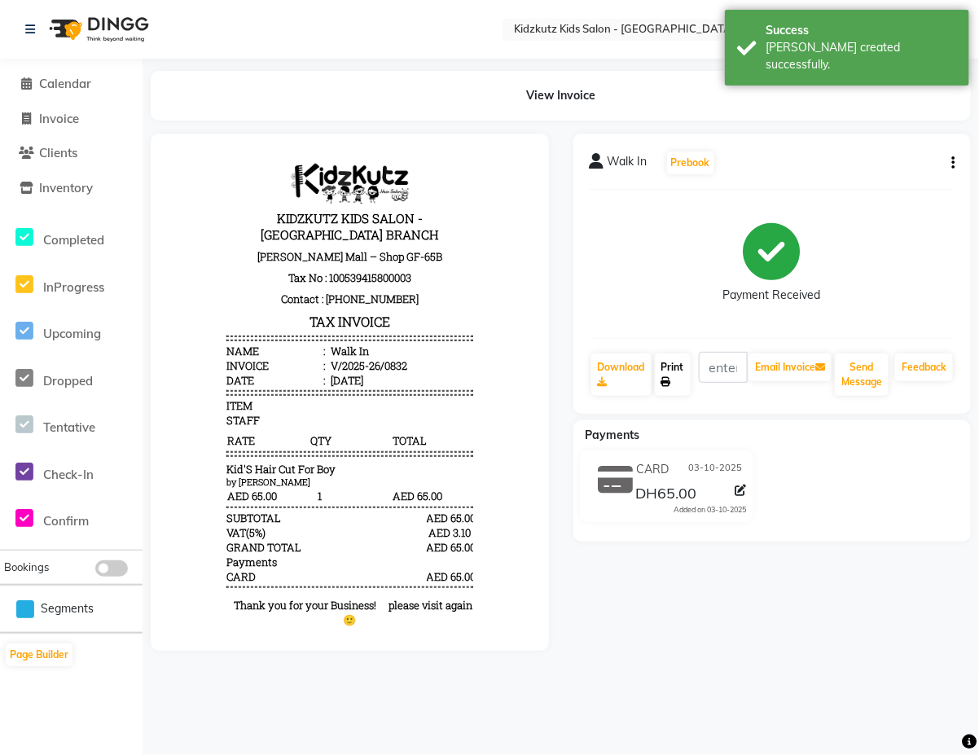
click at [680, 371] on link "Print" at bounding box center [673, 374] width 36 height 42
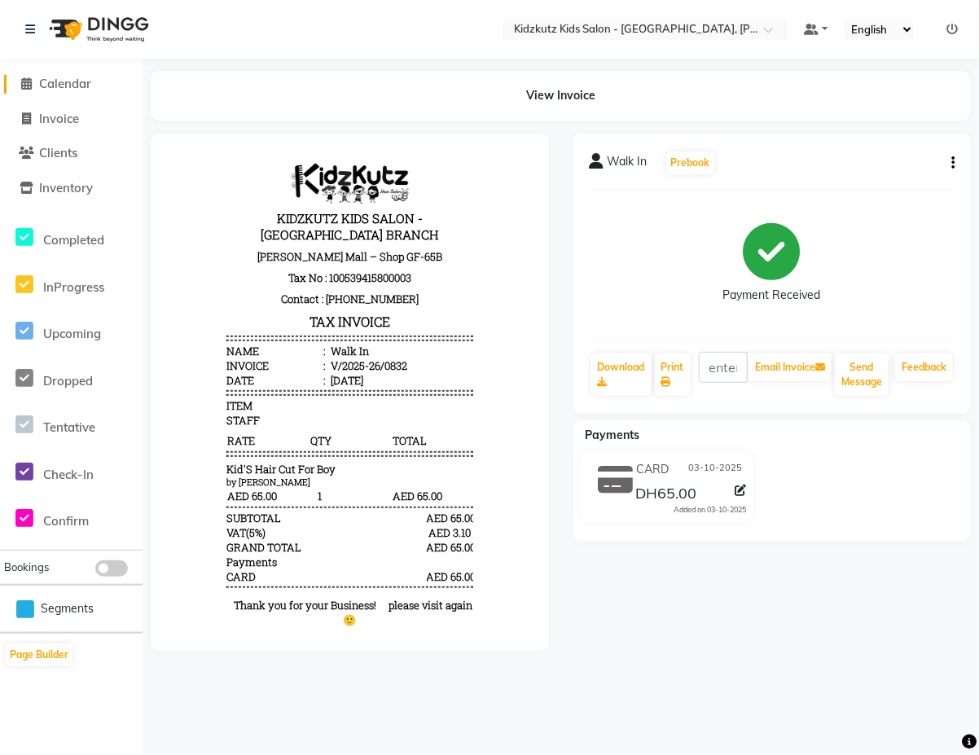
click at [82, 86] on span "Calendar" at bounding box center [65, 83] width 52 height 15
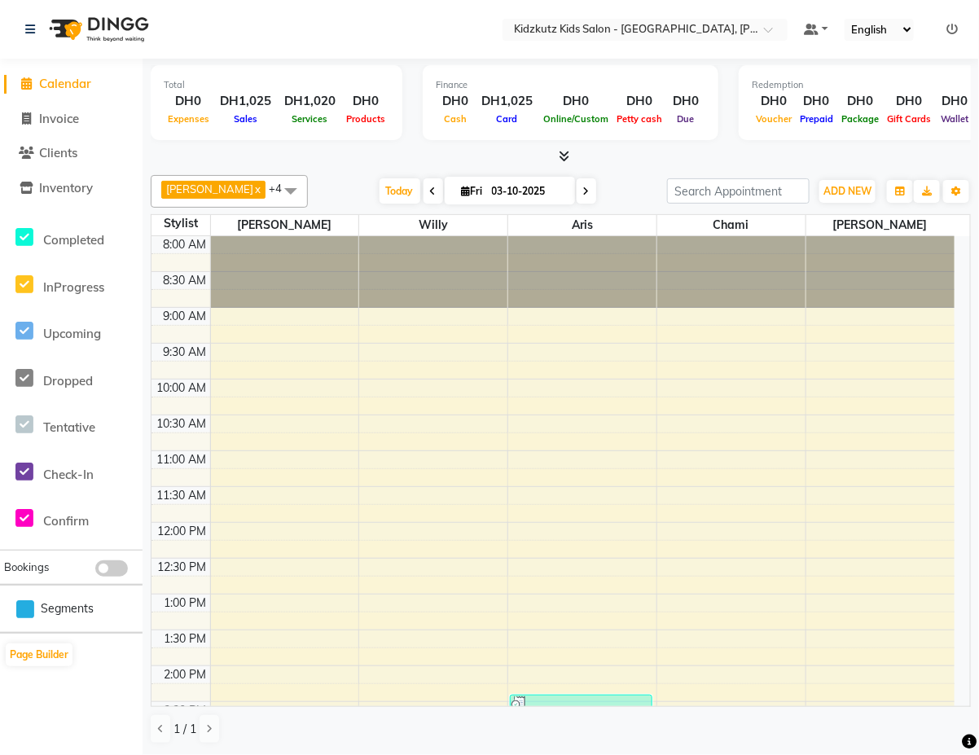
click at [490, 196] on input "03-10-2025" at bounding box center [527, 191] width 81 height 24
select select "10"
select select "2025"
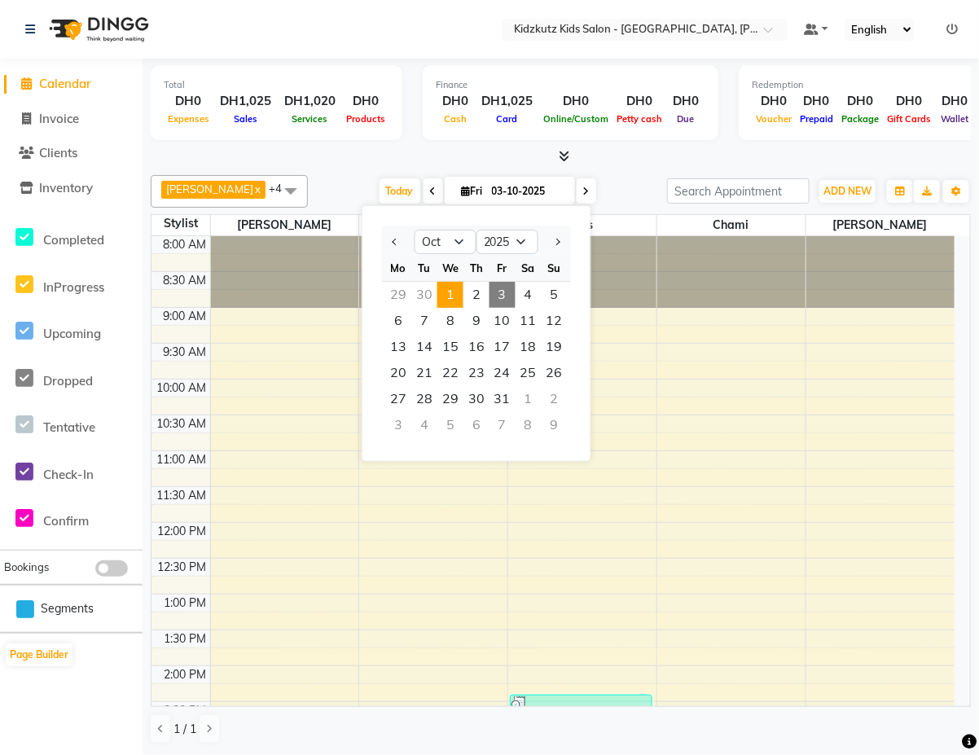
click at [449, 294] on span "1" at bounding box center [450, 295] width 26 height 26
type input "01-10-2025"
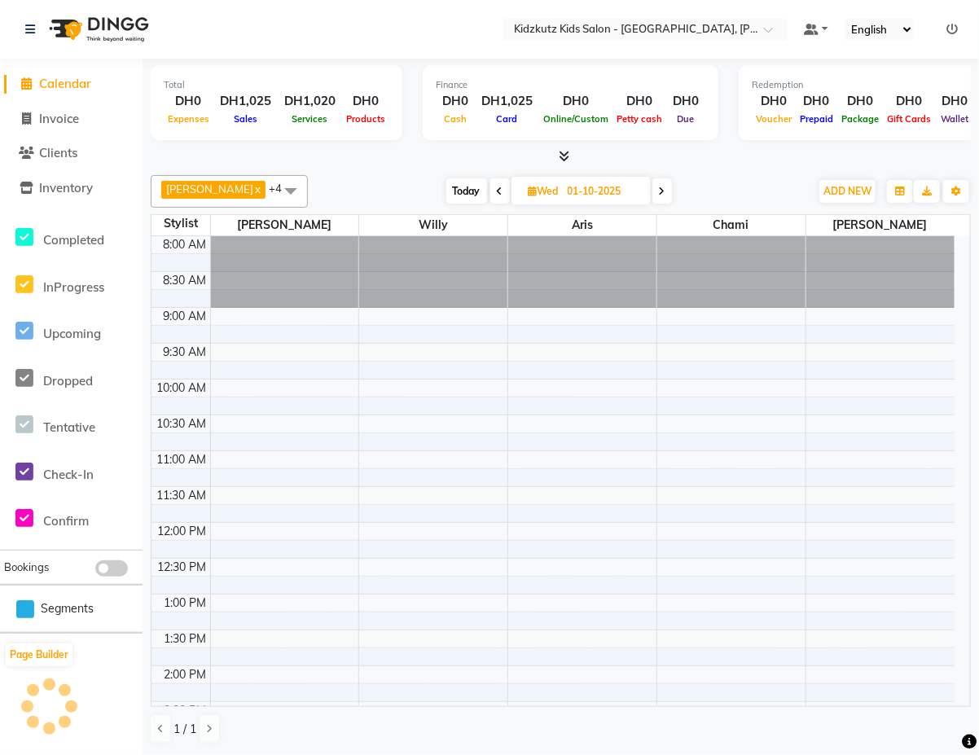
scroll to position [472, 0]
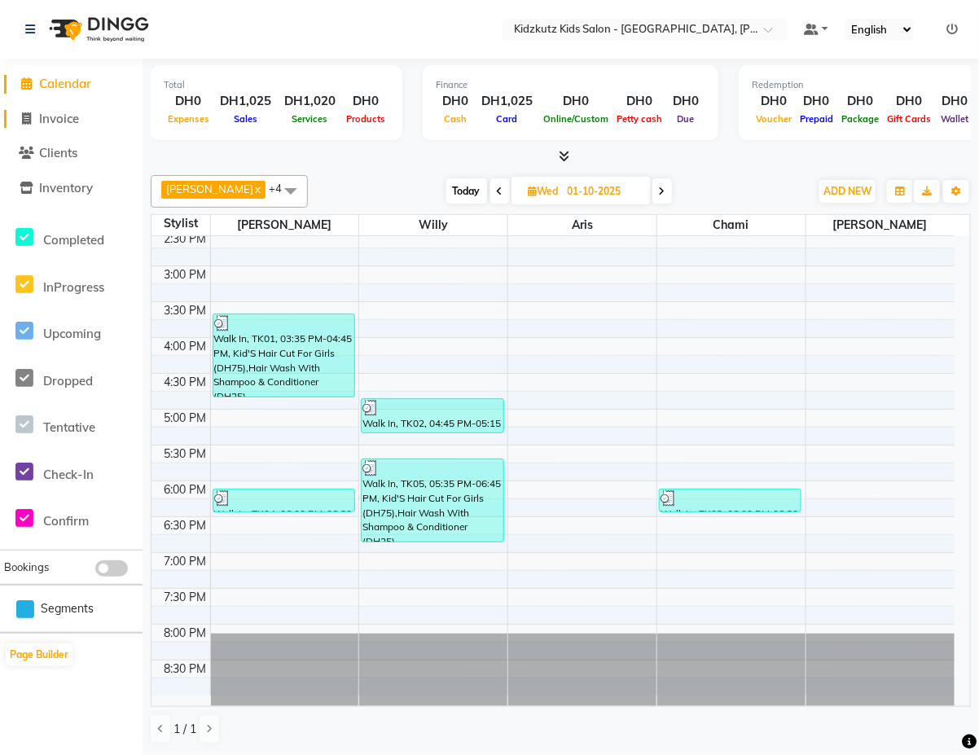
click at [94, 126] on link "Invoice" at bounding box center [71, 119] width 134 height 19
select select "service"
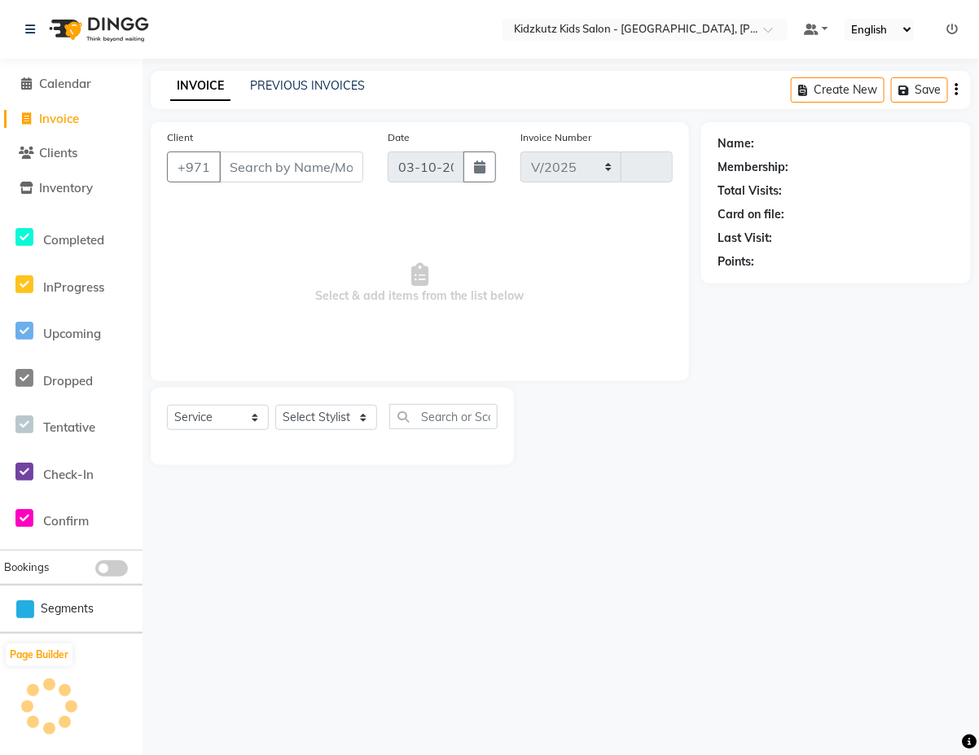
select select "8554"
type input "0833"
click at [91, 86] on span "Calendar" at bounding box center [65, 83] width 52 height 15
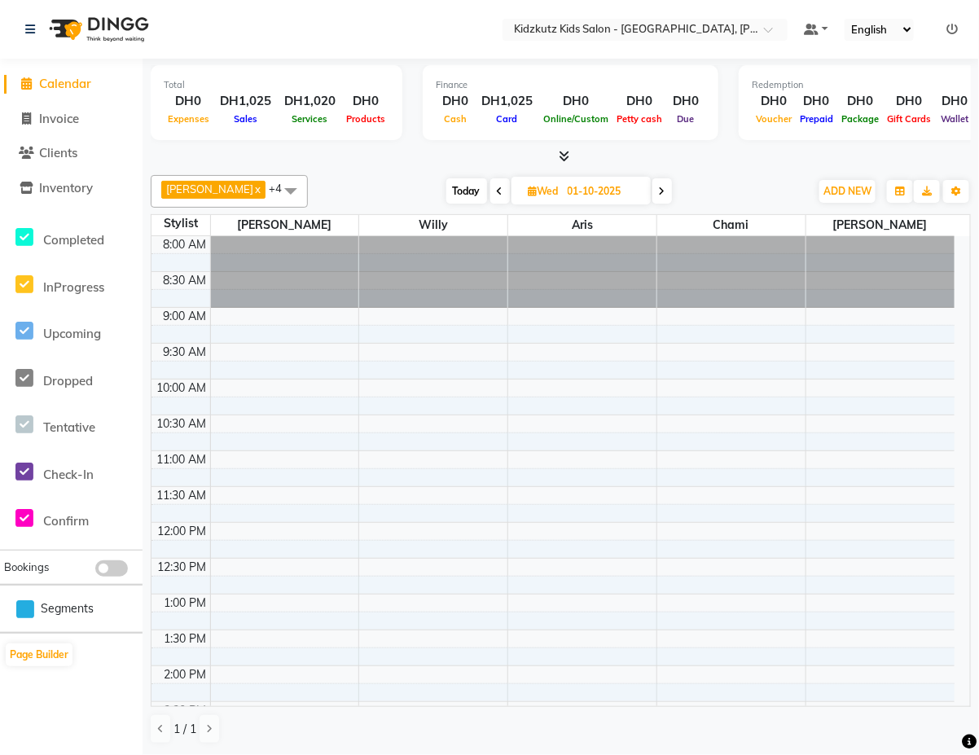
click at [579, 189] on input "01-10-2025" at bounding box center [603, 191] width 81 height 24
select select "10"
select select "2025"
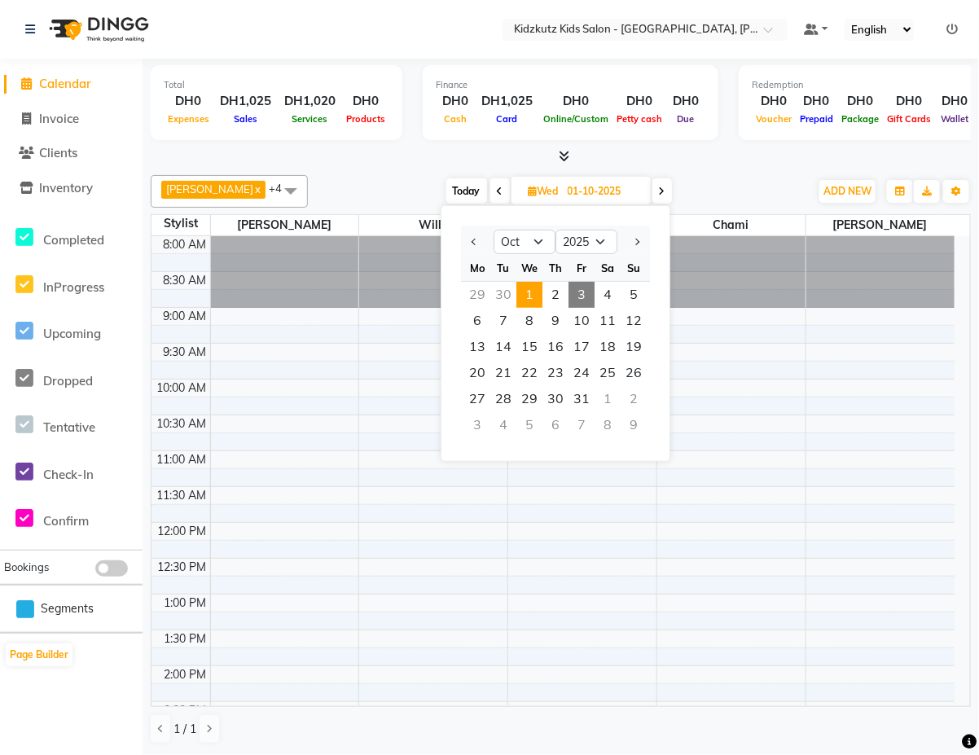
click at [581, 293] on span "3" at bounding box center [581, 295] width 26 height 26
type input "03-10-2025"
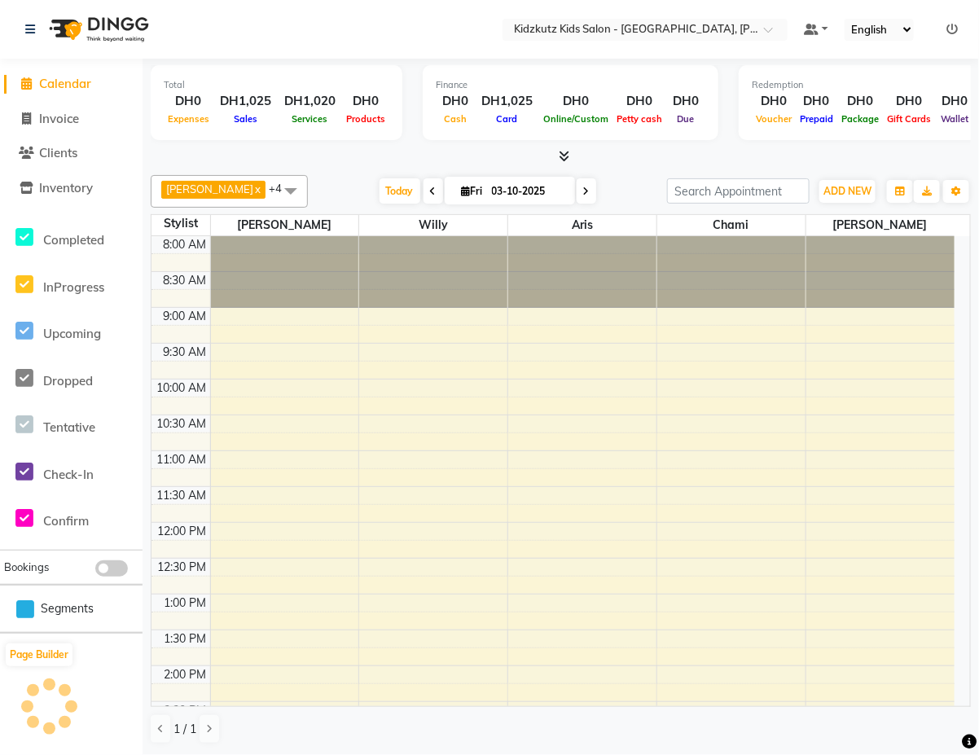
scroll to position [472, 0]
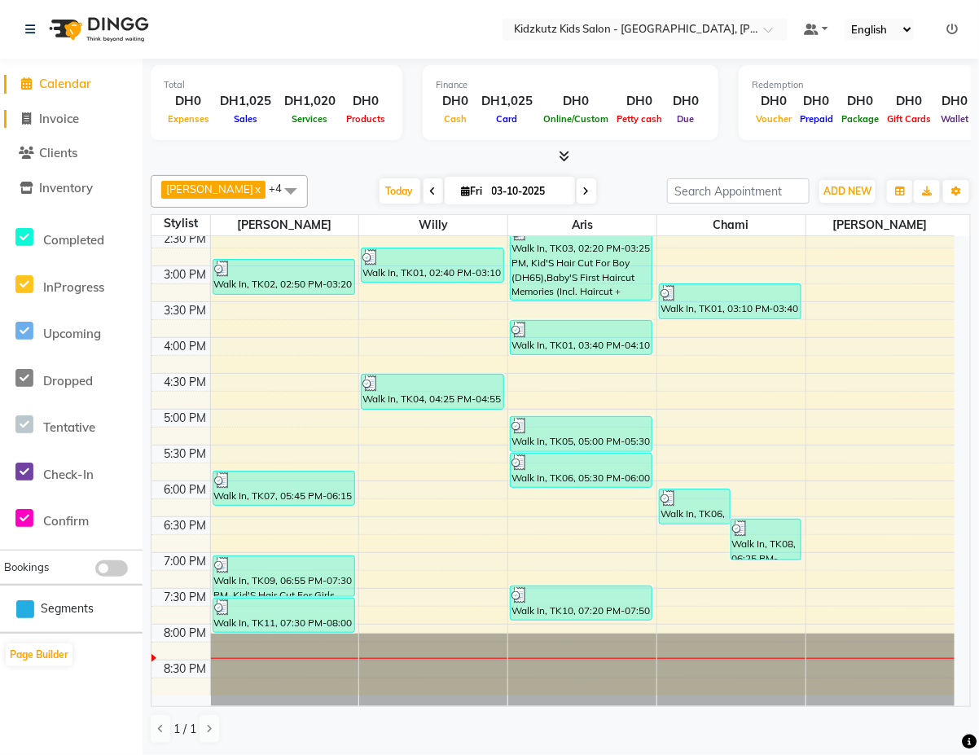
click at [83, 123] on link "Invoice" at bounding box center [71, 119] width 134 height 19
select select "service"
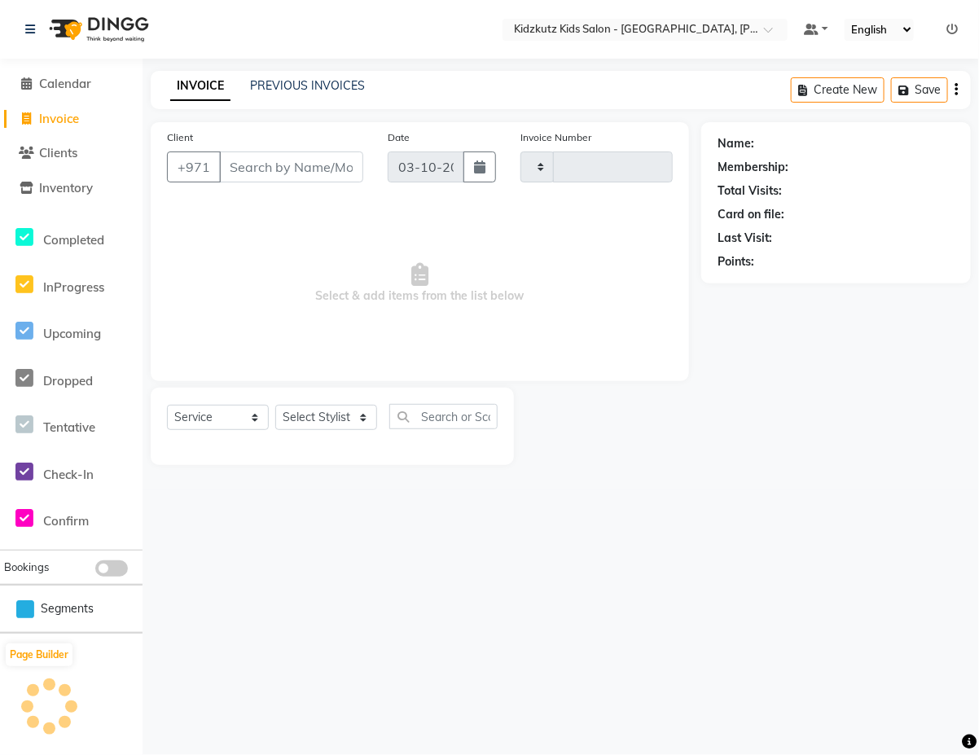
type input "0833"
select select "8554"
click at [300, 165] on input "Client" at bounding box center [291, 166] width 144 height 31
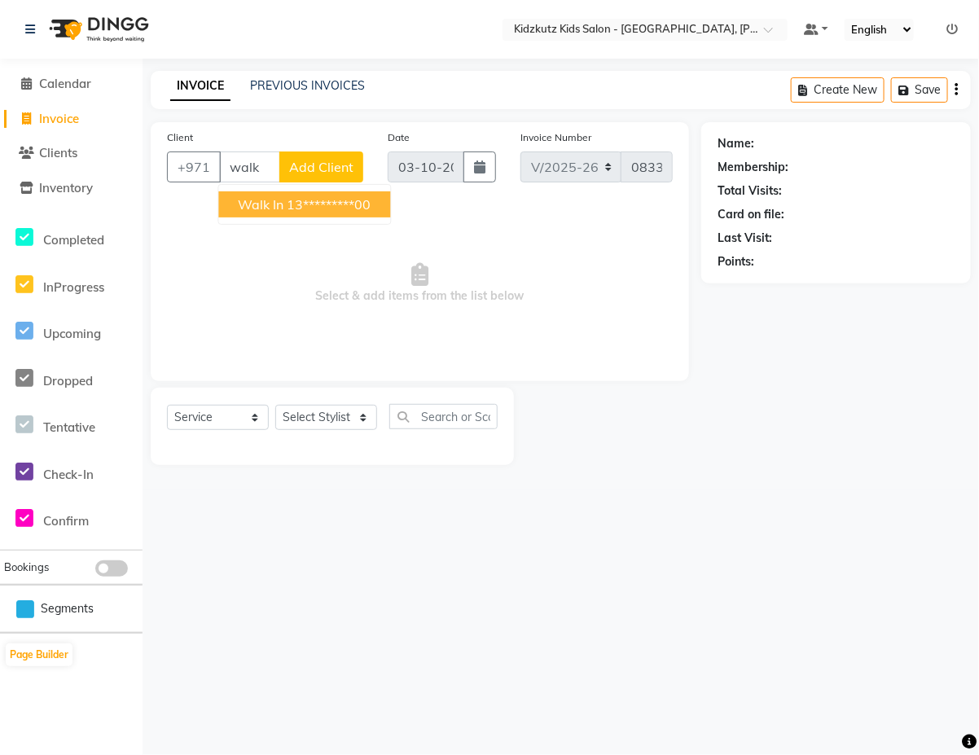
click at [371, 208] on ngb-highlight "13*********00" at bounding box center [329, 204] width 84 height 16
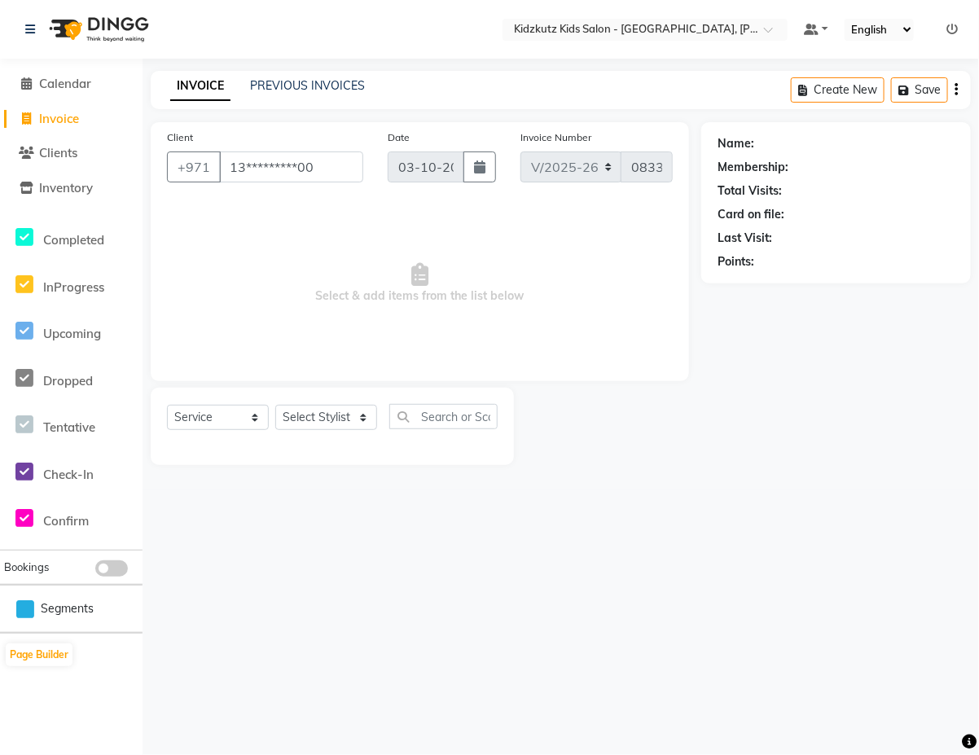
type input "13*********00"
click at [362, 426] on select "Select Stylist Aris Barber6 Chami Mr. Marwan Sales [PERSON_NAME] [PERSON_NAME]" at bounding box center [326, 417] width 102 height 25
select select "85717"
click at [275, 405] on select "Select Stylist Aris Barber6 Chami Mr. Marwan Sales [PERSON_NAME] [PERSON_NAME]" at bounding box center [326, 417] width 102 height 25
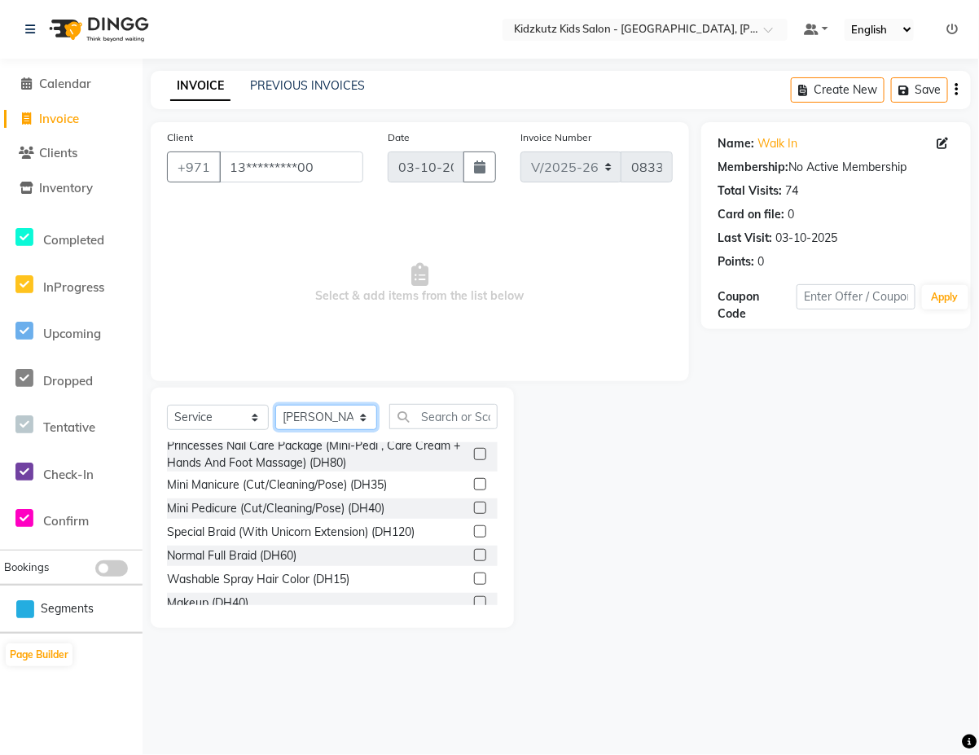
scroll to position [273, 0]
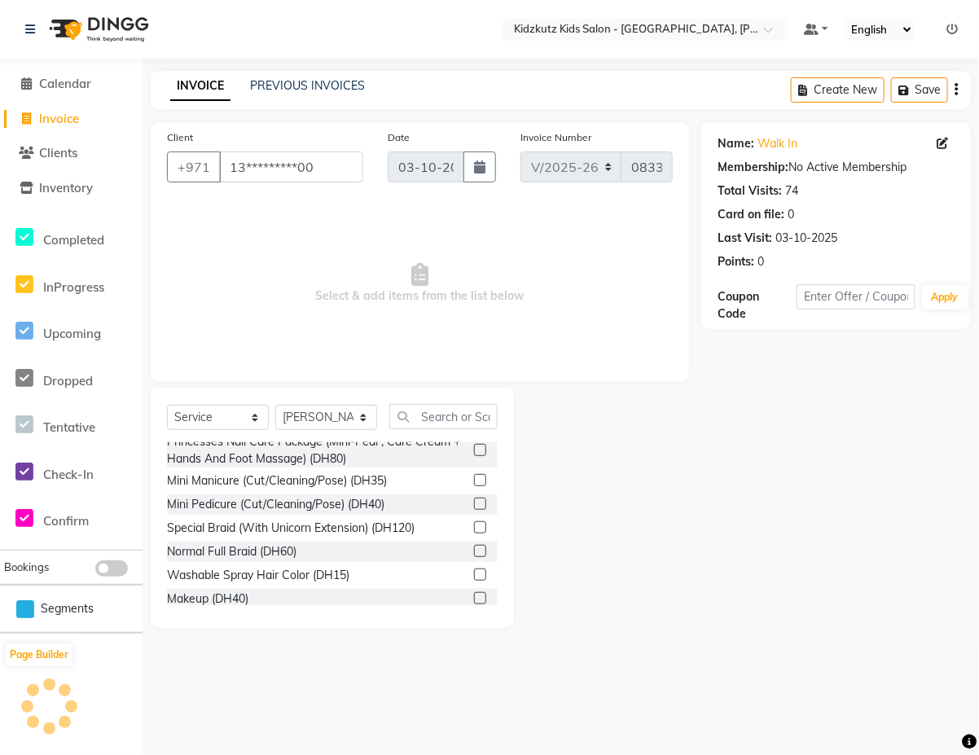
click at [474, 486] on label at bounding box center [480, 480] width 12 height 12
click at [474, 486] on input "checkbox" at bounding box center [479, 480] width 11 height 11
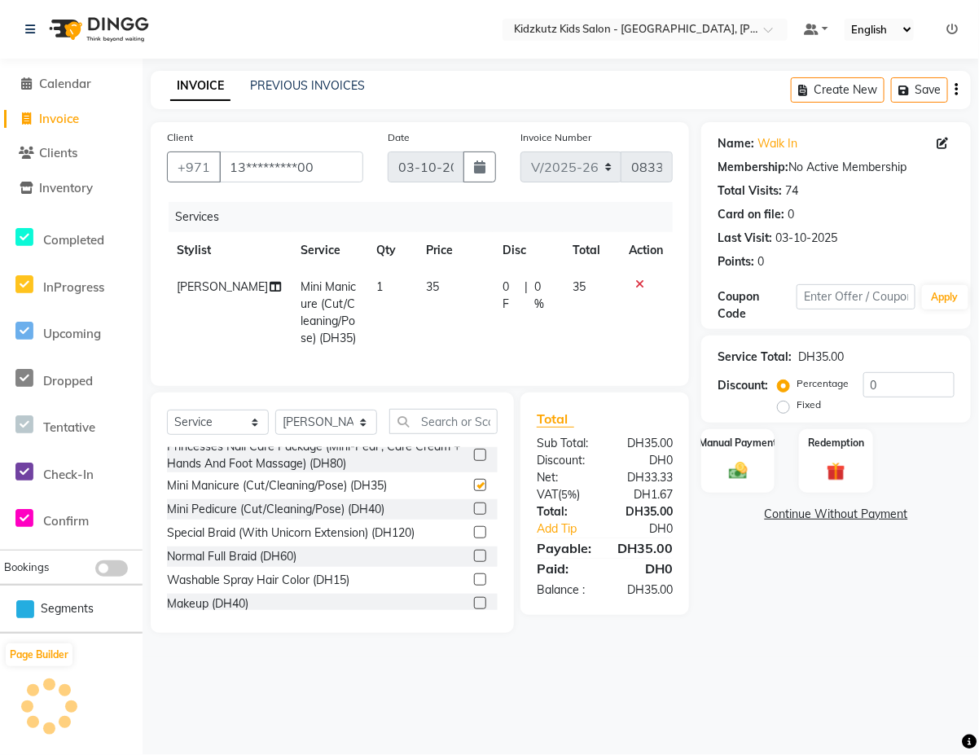
checkbox input "false"
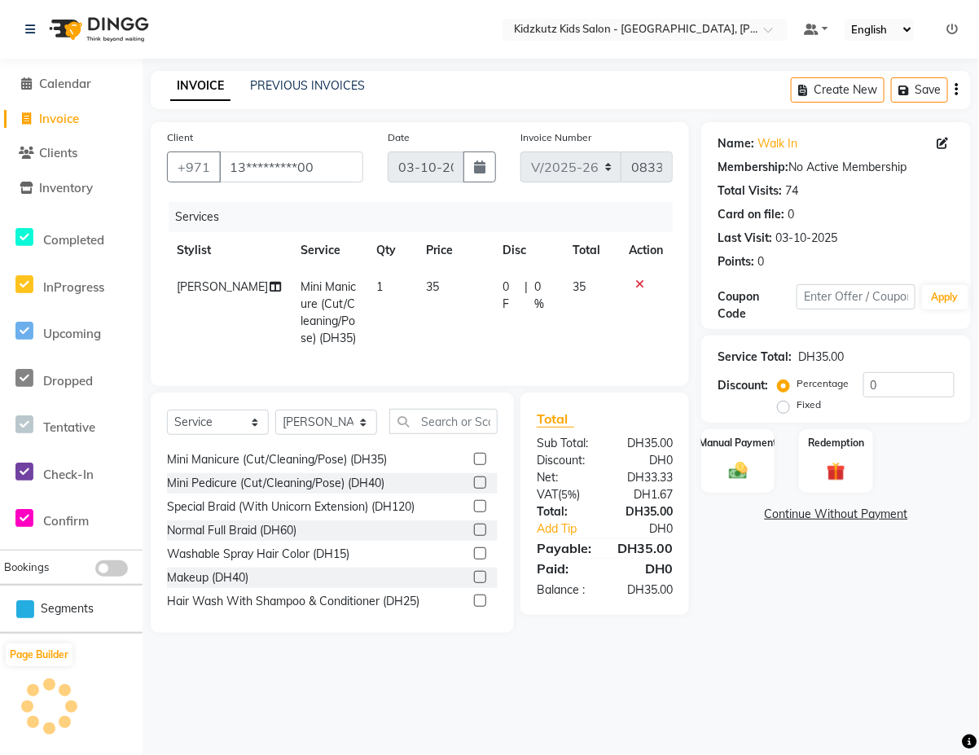
scroll to position [298, 0]
click at [474, 513] on label at bounding box center [480, 507] width 12 height 12
click at [474, 513] on input "checkbox" at bounding box center [479, 507] width 11 height 11
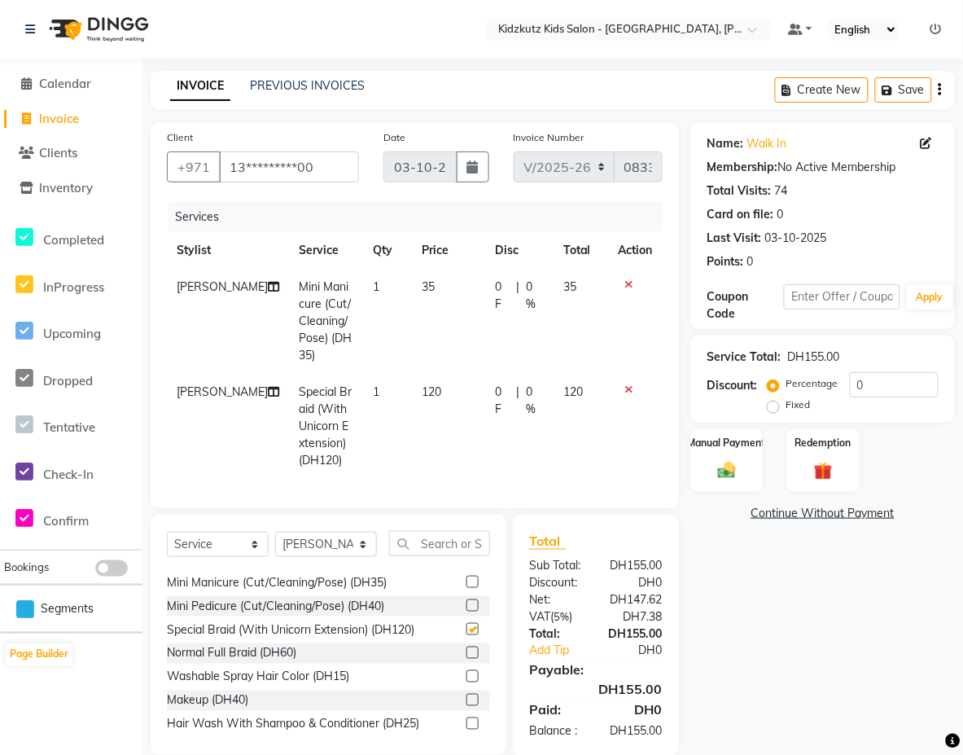
checkbox input "false"
click at [723, 473] on img at bounding box center [727, 470] width 31 height 22
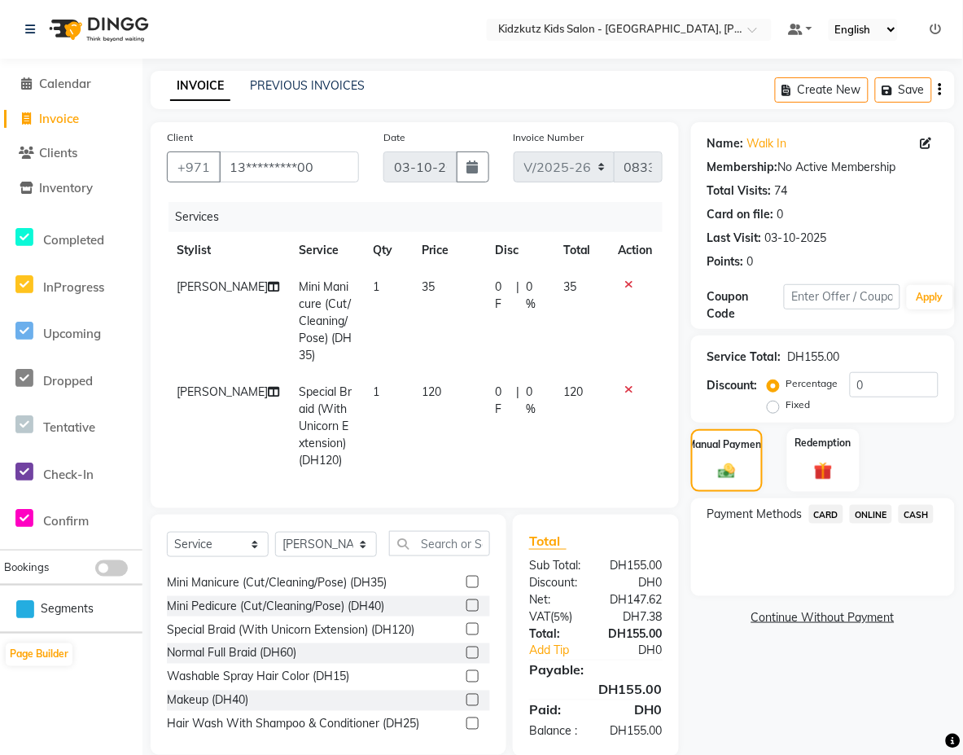
click at [833, 513] on span "CARD" at bounding box center [826, 514] width 35 height 19
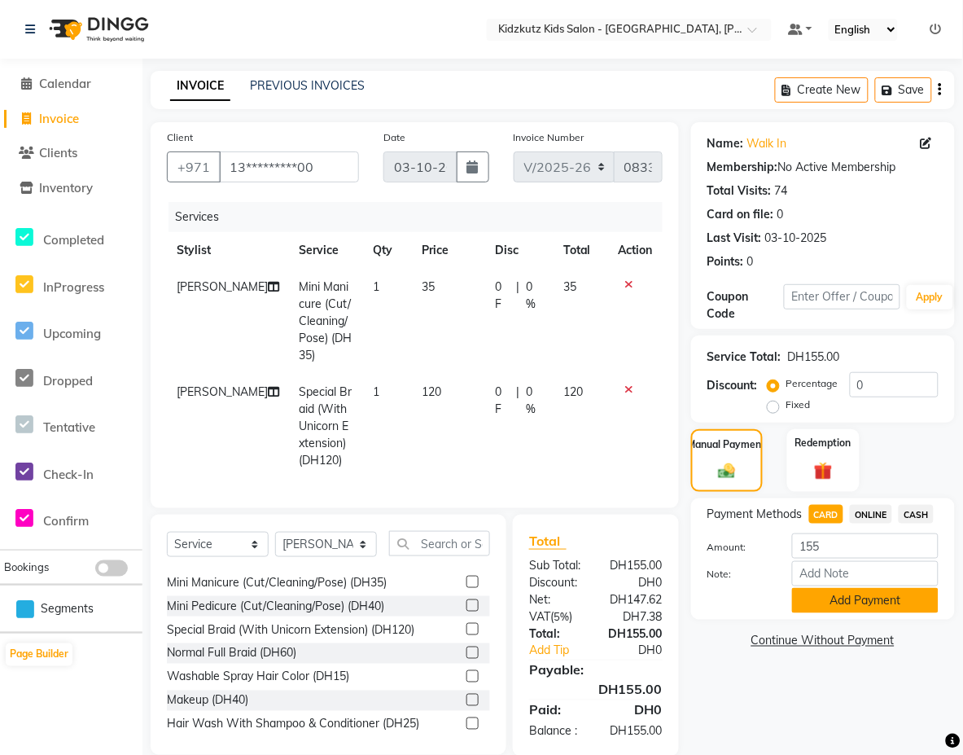
click at [857, 598] on button "Add Payment" at bounding box center [865, 600] width 147 height 25
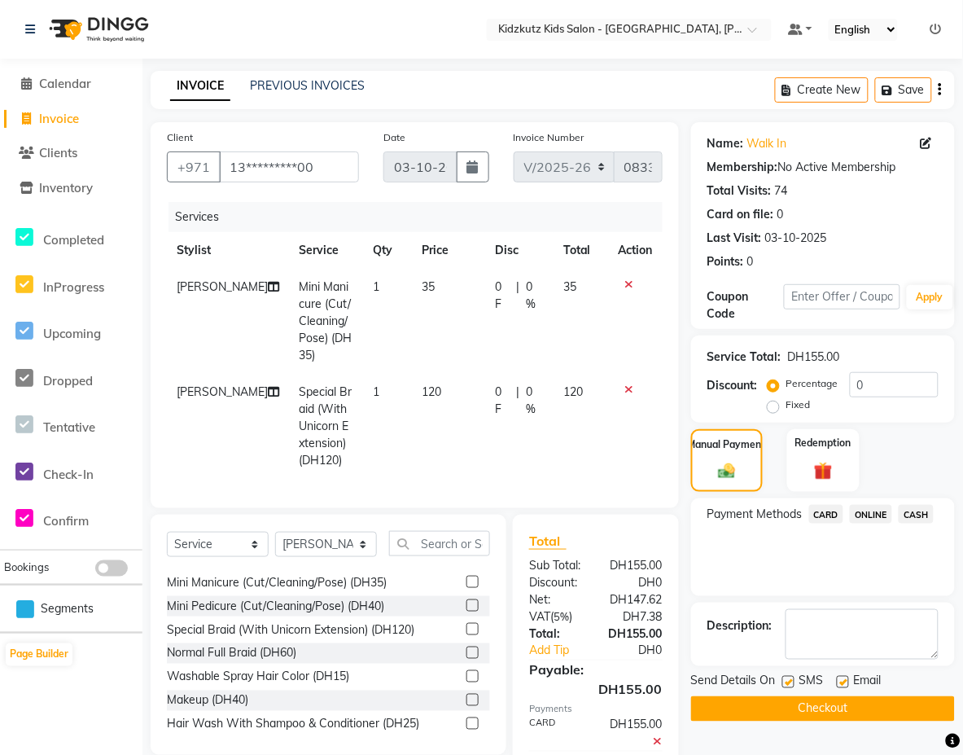
click at [806, 715] on button "Checkout" at bounding box center [823, 708] width 264 height 25
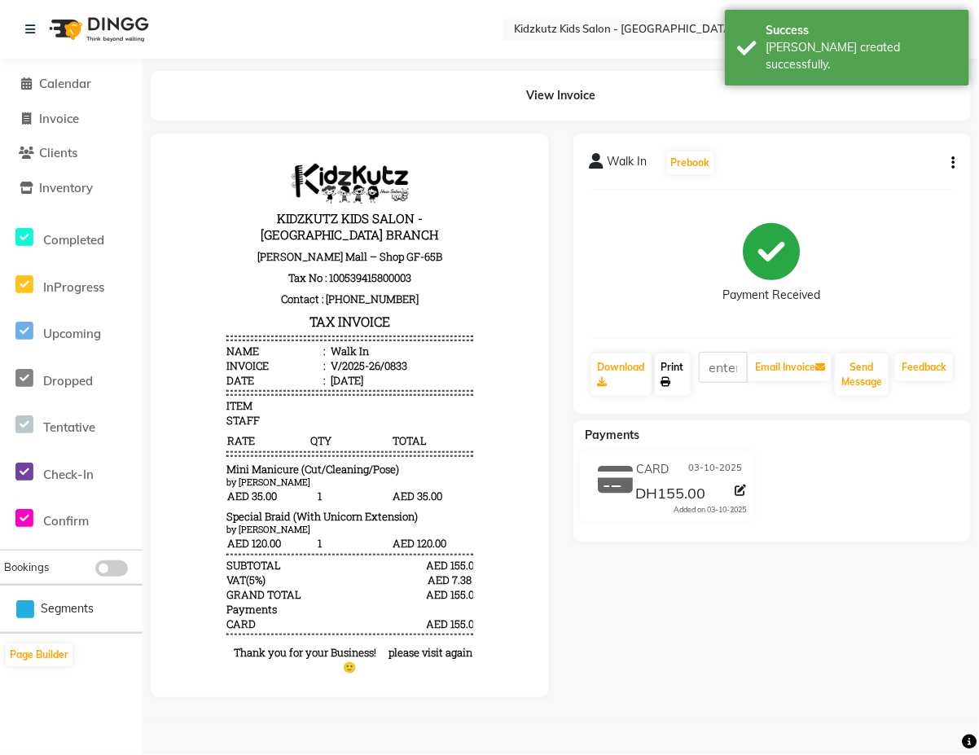
click at [677, 370] on link "Print" at bounding box center [673, 374] width 36 height 42
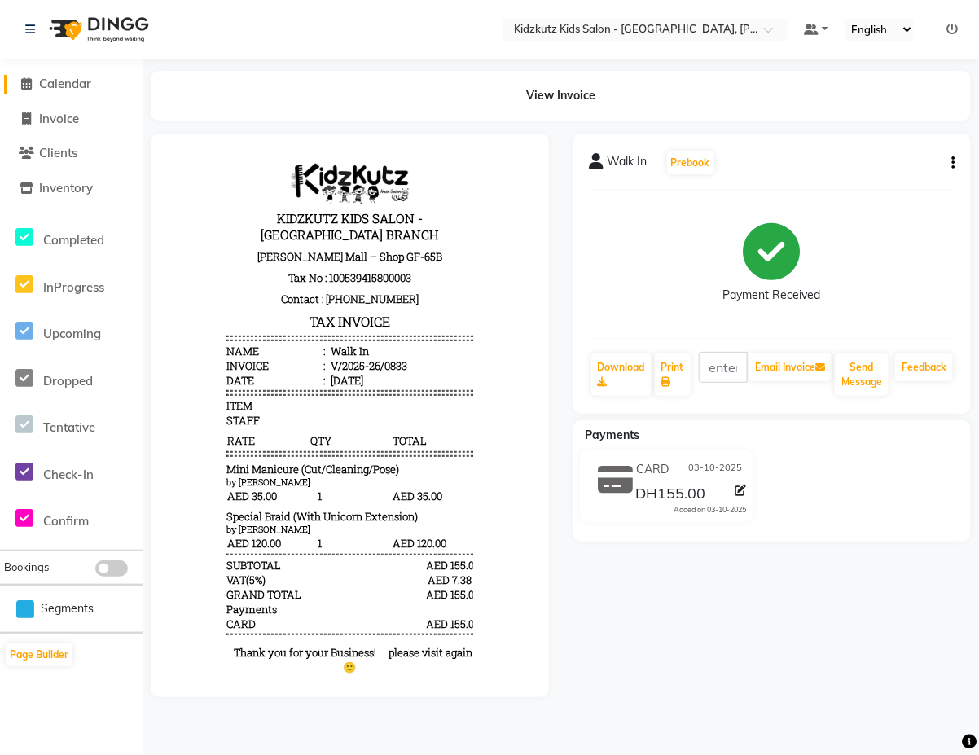
click at [82, 81] on span "Calendar" at bounding box center [65, 83] width 52 height 15
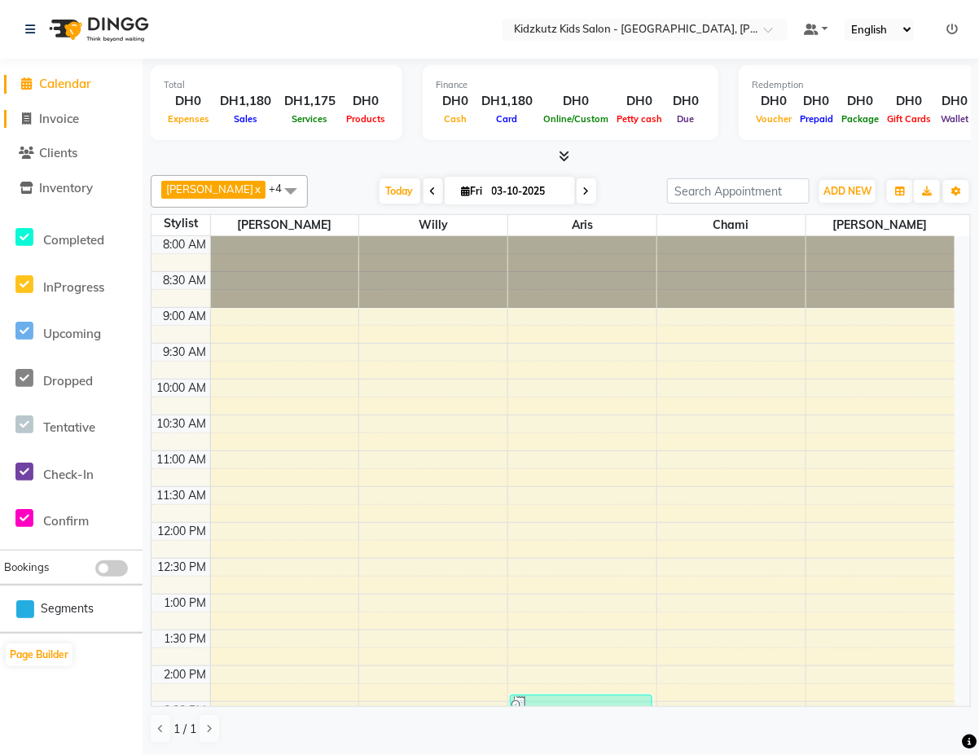
click at [65, 118] on span "Invoice" at bounding box center [59, 118] width 40 height 15
select select "service"
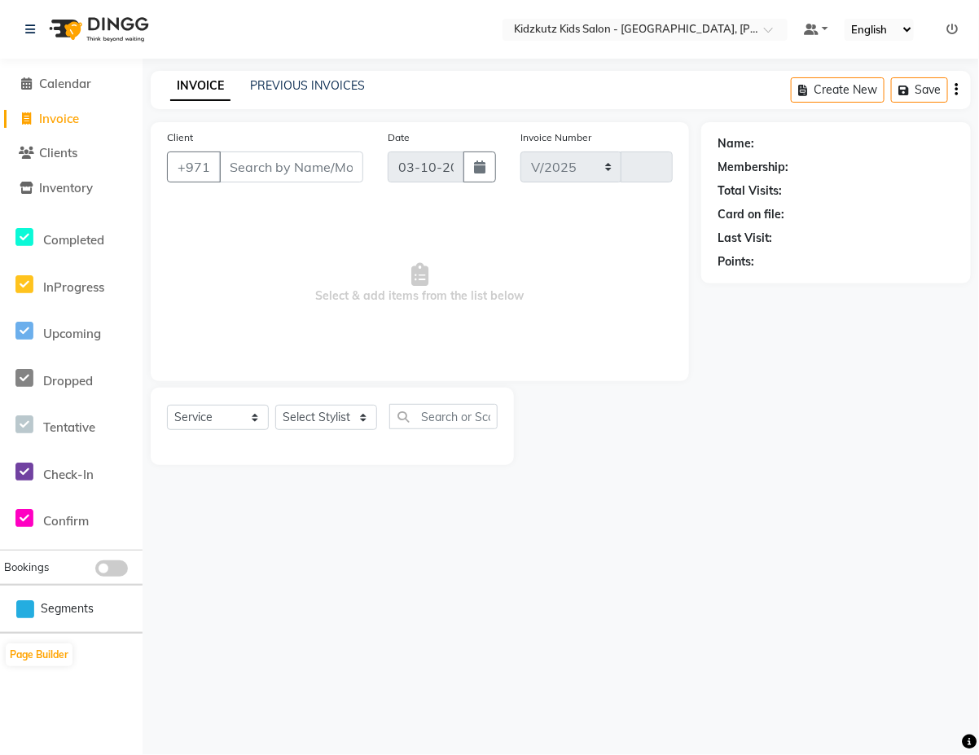
select select "8554"
type input "0834"
click at [315, 171] on input "Client" at bounding box center [291, 166] width 144 height 31
click at [323, 423] on select "Select Stylist Aris Barber6 Chami Mr. Marwan Sales [PERSON_NAME] [PERSON_NAME]" at bounding box center [326, 417] width 102 height 25
select select "85716"
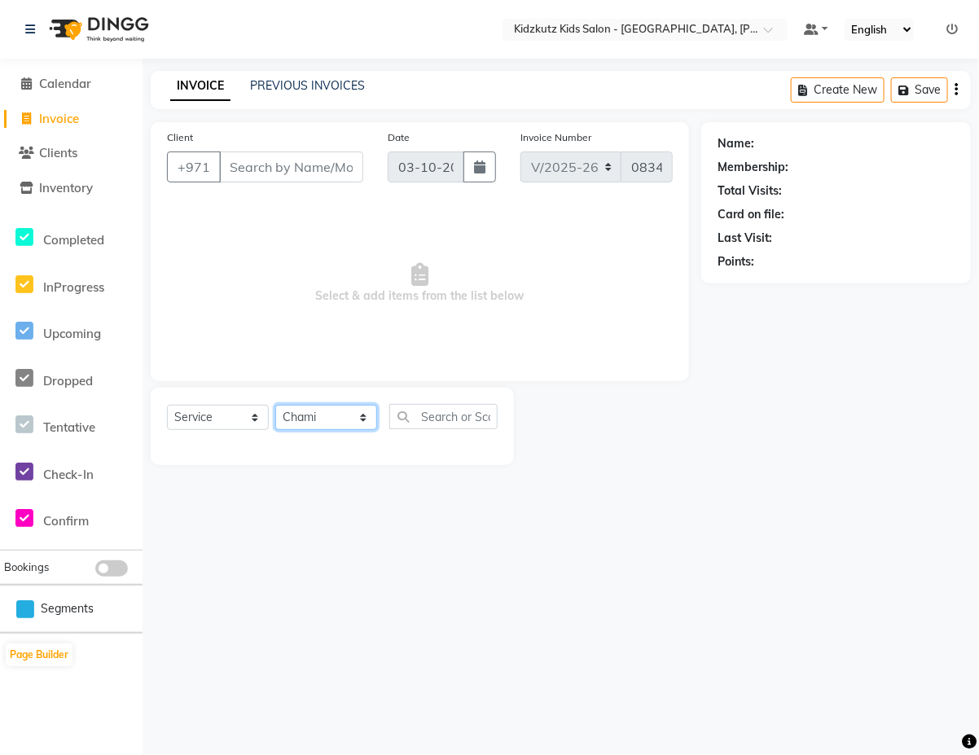
click at [275, 405] on select "Select Stylist Aris Barber6 Chami Mr. Marwan Sales [PERSON_NAME] [PERSON_NAME]" at bounding box center [326, 417] width 102 height 25
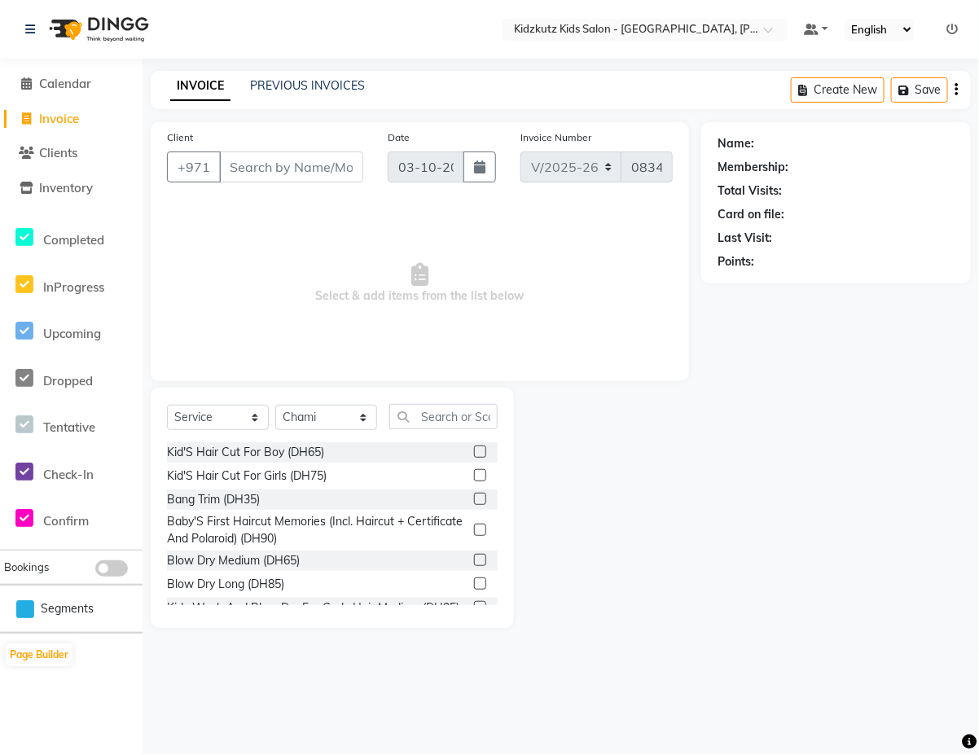
click at [474, 452] on label at bounding box center [480, 451] width 12 height 12
click at [474, 452] on input "checkbox" at bounding box center [479, 452] width 11 height 11
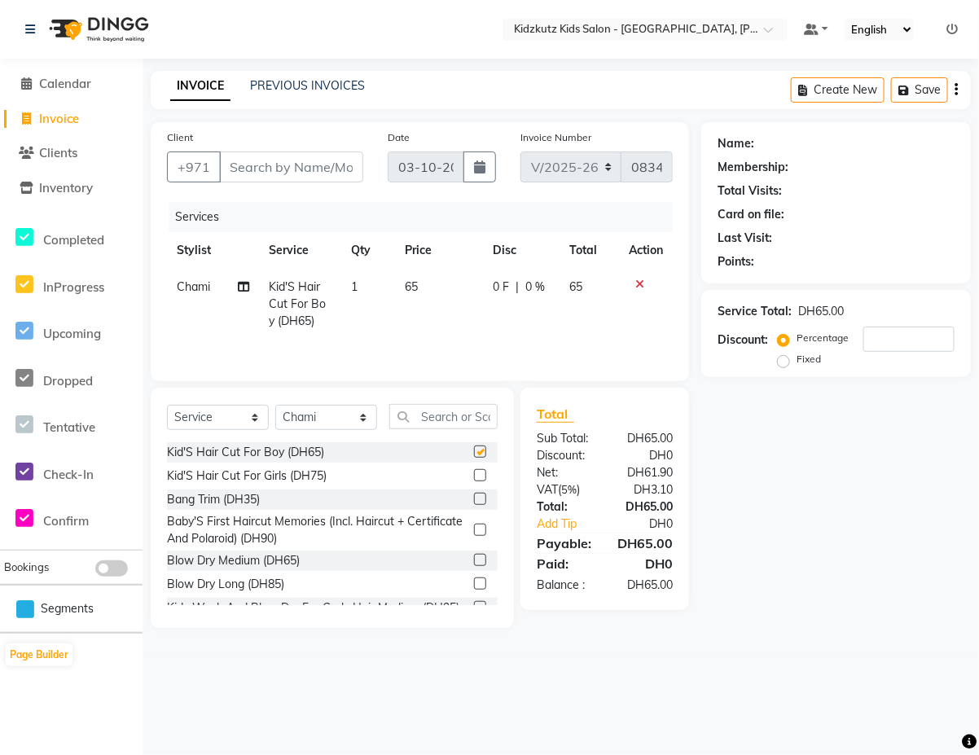
checkbox input "false"
click at [326, 169] on input "Client" at bounding box center [291, 166] width 144 height 31
type input "w"
type input "0"
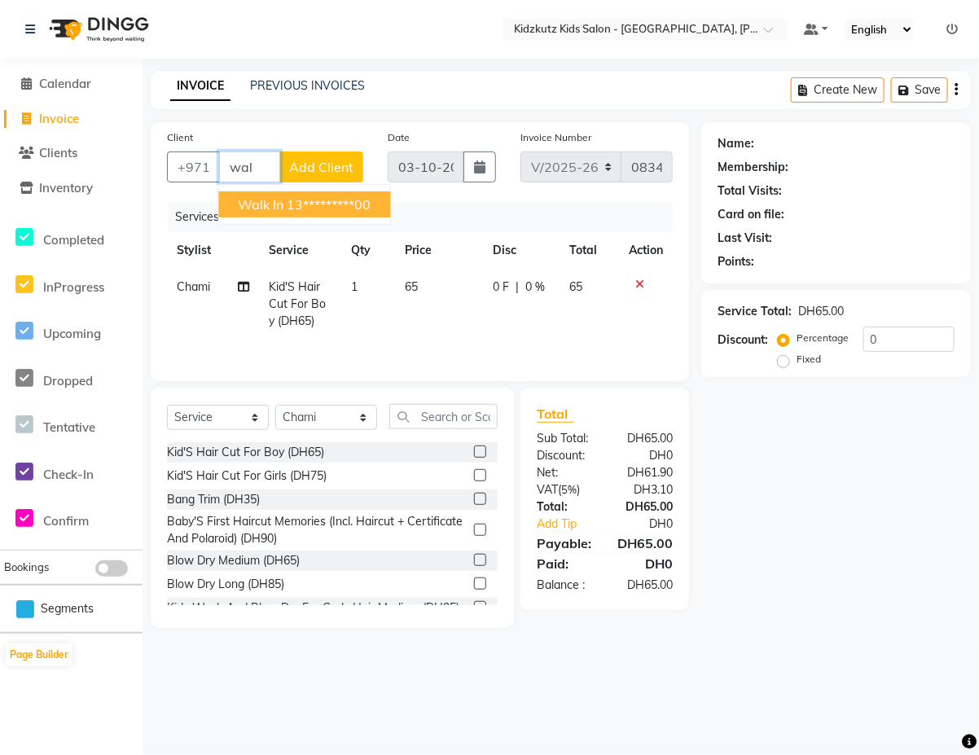
click at [322, 208] on ngb-highlight "13*********00" at bounding box center [329, 204] width 84 height 16
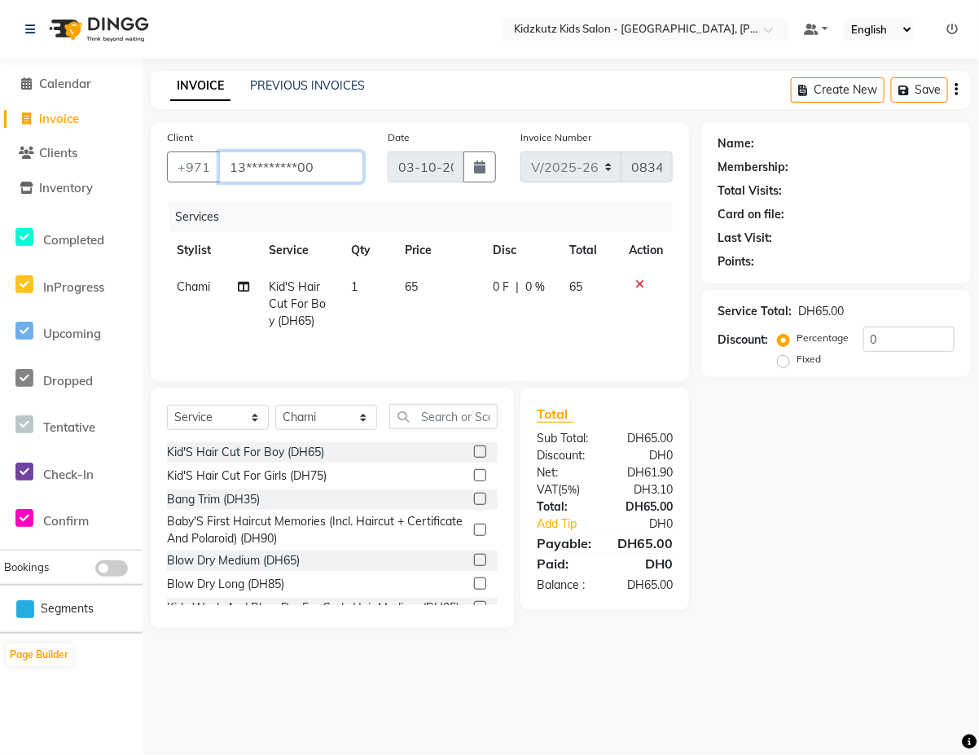
type input "13*********00"
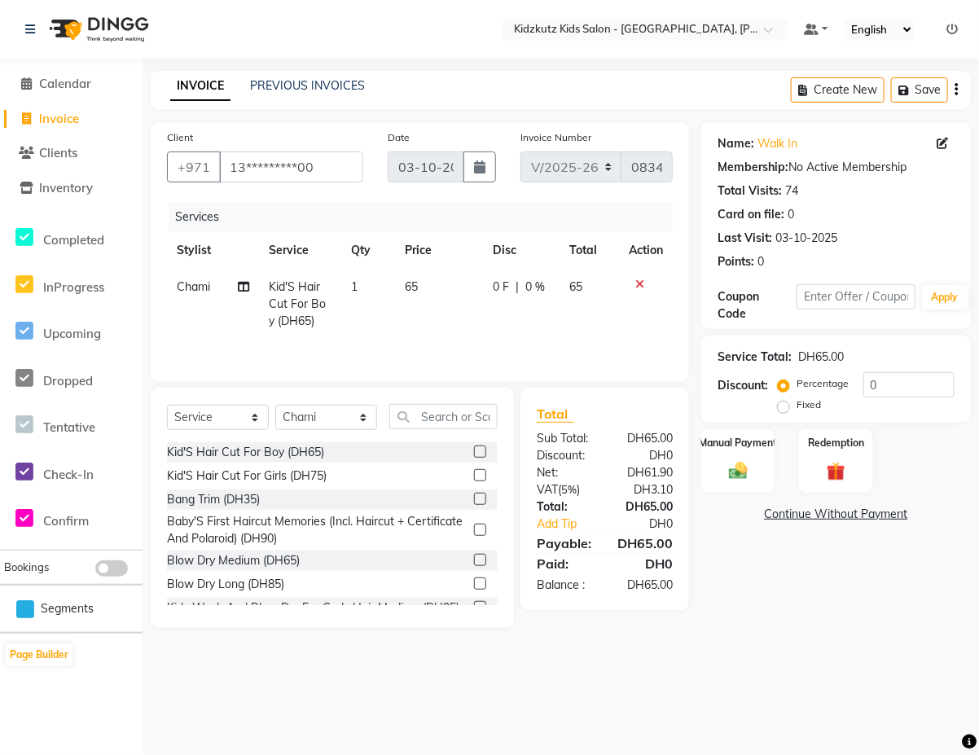
click at [734, 454] on div "Manual Payment" at bounding box center [737, 461] width 73 height 64
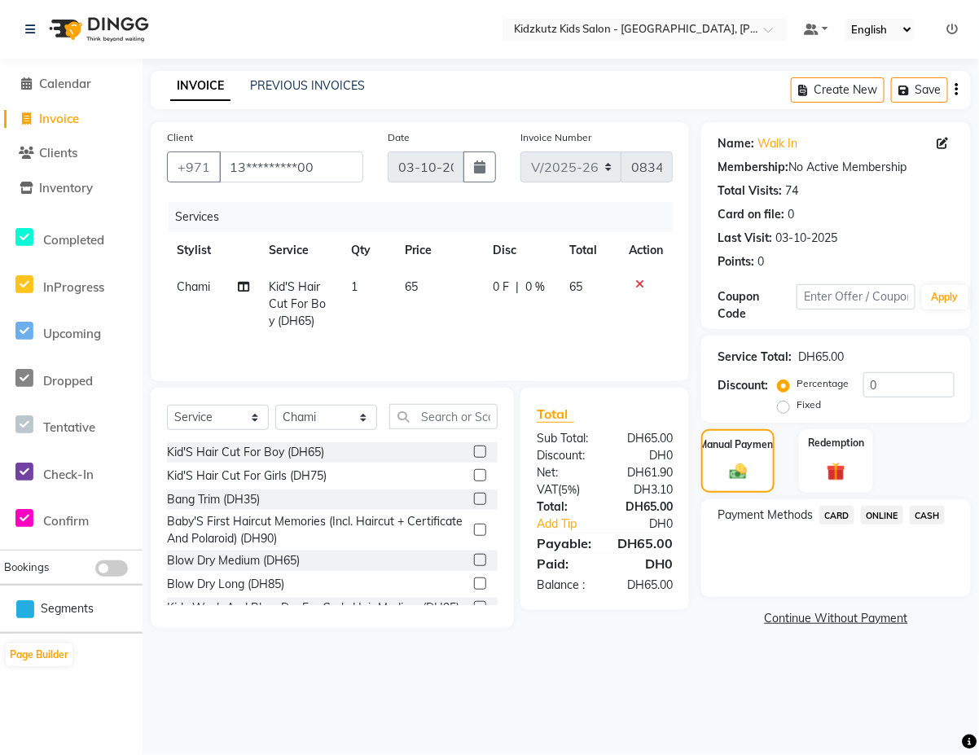
click at [835, 514] on span "CARD" at bounding box center [836, 515] width 35 height 19
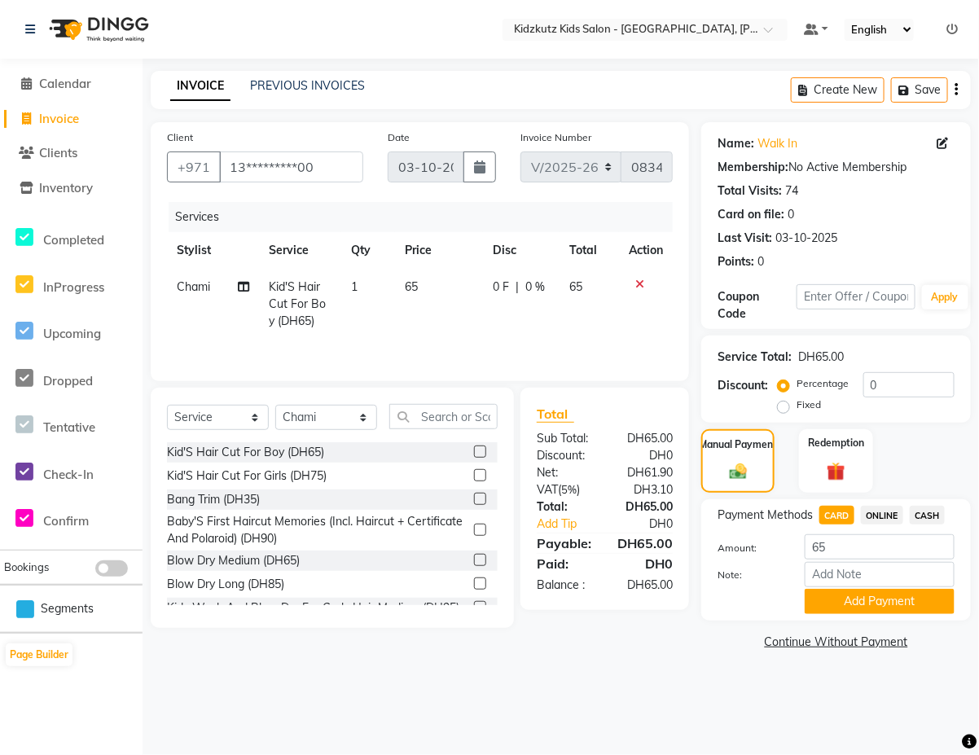
click at [832, 510] on span "CARD" at bounding box center [836, 515] width 35 height 19
click at [867, 601] on button "Add Payment" at bounding box center [879, 601] width 150 height 25
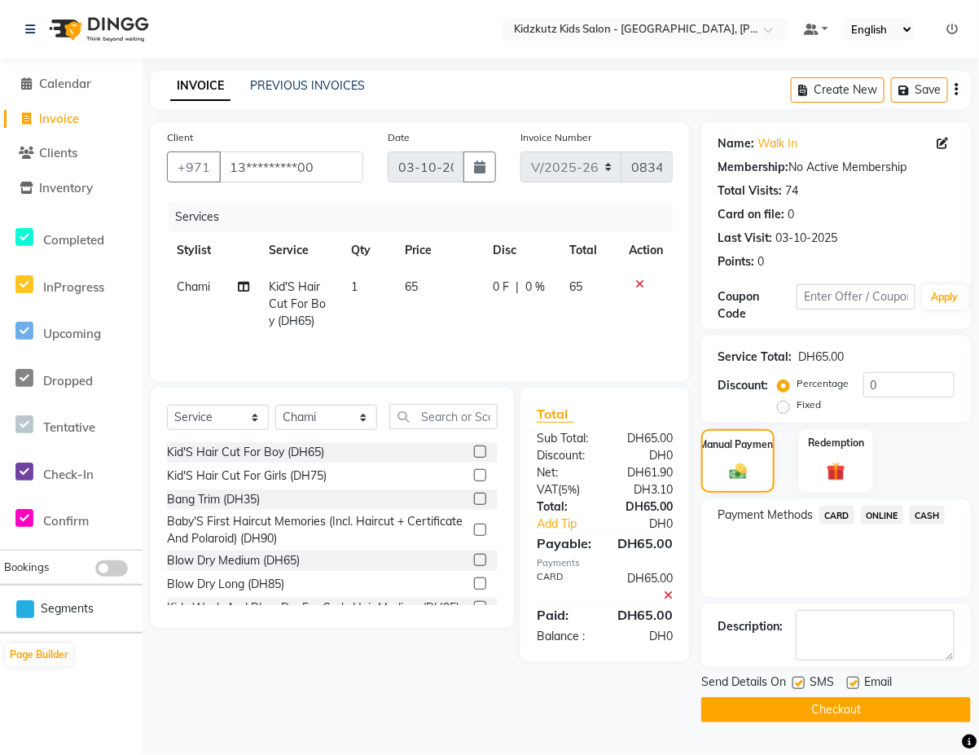
click at [853, 713] on button "Checkout" at bounding box center [835, 709] width 269 height 25
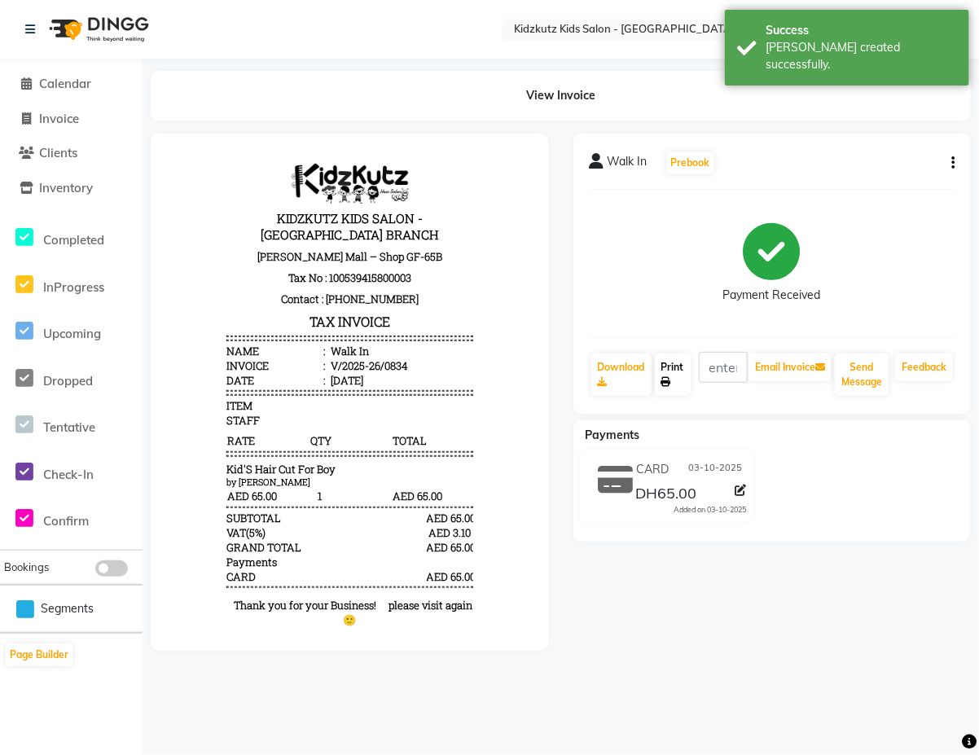
click at [673, 366] on link "Print" at bounding box center [673, 374] width 36 height 42
